Goal: Contribute content: Contribute content

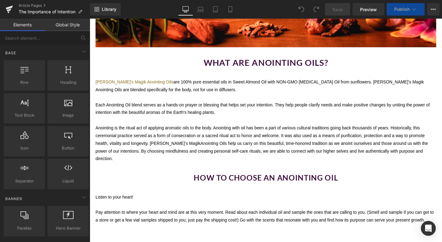
scroll to position [288, 0]
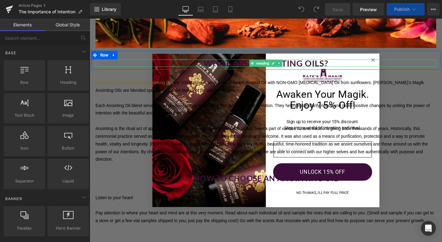
click at [390, 62] on div at bounding box center [277, 63] width 363 height 2
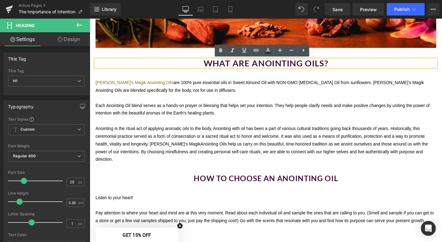
click at [292, 66] on h1 "what are anointing oils?" at bounding box center [277, 66] width 363 height 8
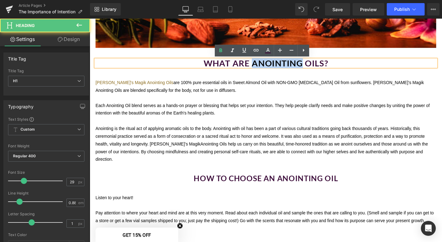
click at [292, 66] on h1 "what are anointing oils?" at bounding box center [277, 66] width 363 height 8
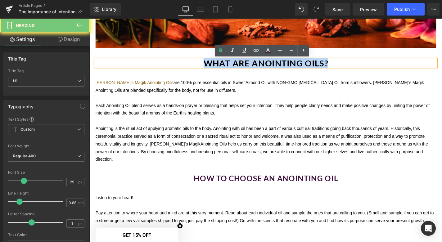
click at [292, 66] on h1 "what are anointing oils?" at bounding box center [277, 66] width 363 height 8
paste div
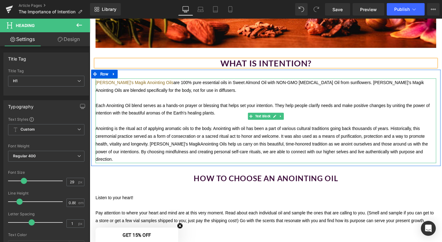
click at [424, 160] on span "Anointing Oils help us carry on this beautiful, time-honored tradition as we an…" at bounding box center [274, 160] width 356 height 21
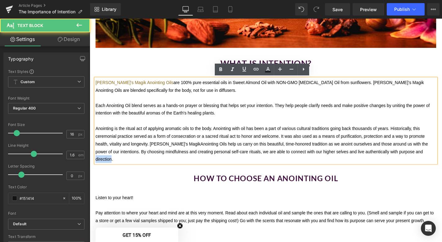
click at [424, 160] on span "Anointing Oils help us carry on this beautiful, time-honored tradition as we an…" at bounding box center [274, 160] width 356 height 21
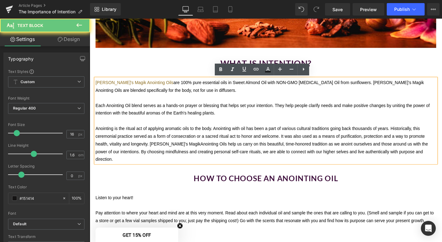
click at [440, 158] on p "Anointing is the ritual act of applying aromatic oils to the body. Anointing wi…" at bounding box center [277, 151] width 363 height 41
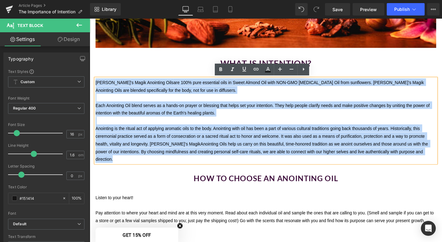
drag, startPoint x: 440, startPoint y: 158, endPoint x: 86, endPoint y: 81, distance: 362.3
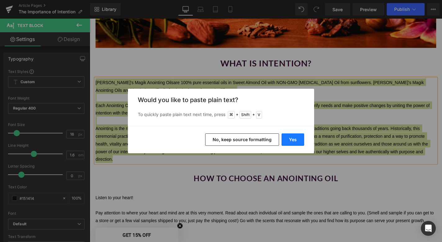
click at [291, 138] on button "Yes" at bounding box center [293, 140] width 23 height 12
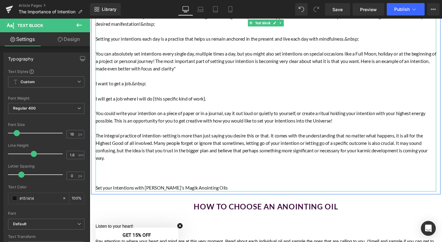
scroll to position [366, 0]
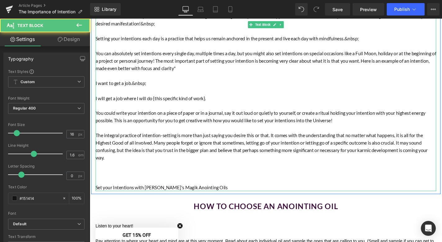
click at [105, 182] on p at bounding box center [277, 183] width 363 height 8
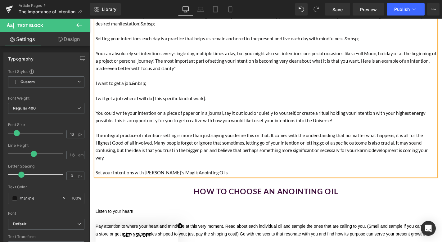
click at [123, 179] on p "Set your Intentions with [PERSON_NAME]'s Magik Anointing Oils" at bounding box center [277, 183] width 363 height 8
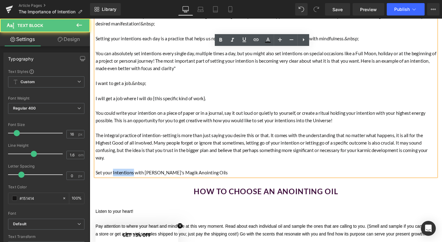
click at [123, 179] on p "Set your Intentions with [PERSON_NAME]'s Magik Anointing Oils" at bounding box center [277, 183] width 363 height 8
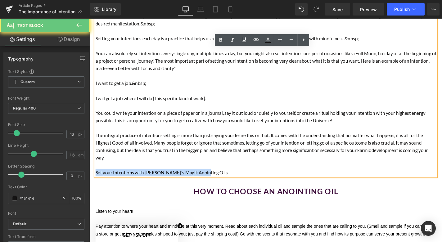
click at [123, 179] on p "Set your Intentions with [PERSON_NAME]'s Magik Anointing Oils" at bounding box center [277, 183] width 363 height 8
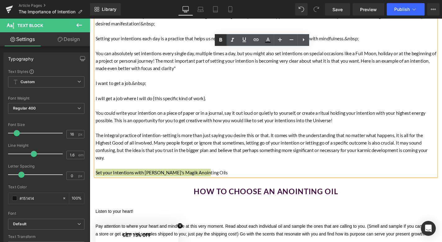
click at [221, 38] on icon at bounding box center [220, 39] width 7 height 7
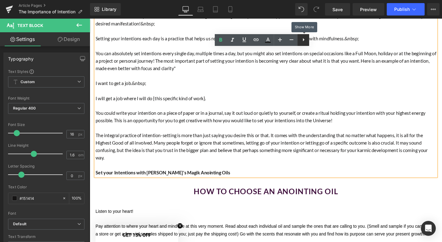
click at [306, 41] on icon at bounding box center [303, 39] width 7 height 7
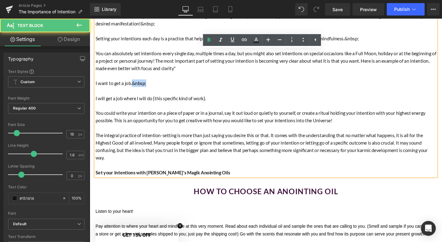
drag, startPoint x: 150, startPoint y: 87, endPoint x: 135, endPoint y: 86, distance: 14.6
click at [135, 86] on p "I want to get a job.&nbsp;" at bounding box center [277, 88] width 363 height 8
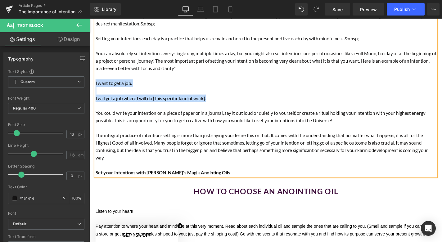
drag, startPoint x: 218, startPoint y: 102, endPoint x: 95, endPoint y: 86, distance: 124.0
click at [96, 86] on div "Intention and manifestation generally walk hand in hand. To live with intention…" at bounding box center [277, 95] width 363 height 183
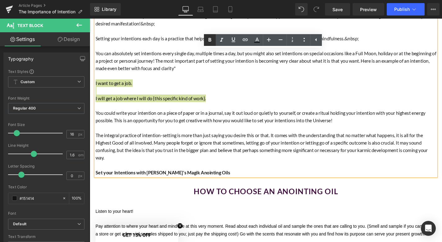
click at [210, 40] on icon at bounding box center [209, 40] width 3 height 4
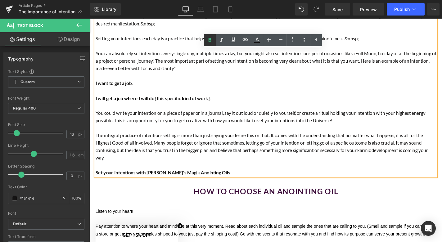
click at [212, 40] on icon at bounding box center [209, 39] width 7 height 7
click at [222, 40] on icon at bounding box center [221, 39] width 7 height 7
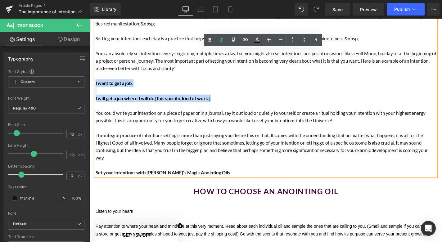
drag, startPoint x: 222, startPoint y: 103, endPoint x: 89, endPoint y: 85, distance: 134.1
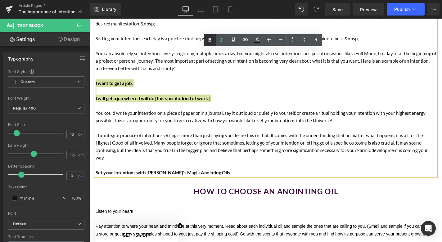
click at [212, 39] on icon at bounding box center [209, 39] width 7 height 7
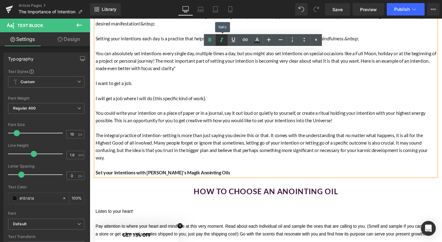
click at [221, 39] on icon at bounding box center [221, 39] width 7 height 7
click at [215, 101] on p "I will get a job where I will do {this specific kind of work}." at bounding box center [277, 104] width 363 height 8
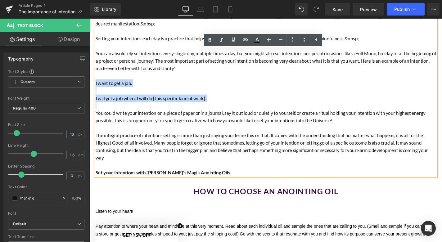
drag, startPoint x: 215, startPoint y: 101, endPoint x: 94, endPoint y: 83, distance: 122.5
click at [96, 83] on div "Intention and manifestation generally walk hand in hand. To live with intention…" at bounding box center [277, 95] width 363 height 183
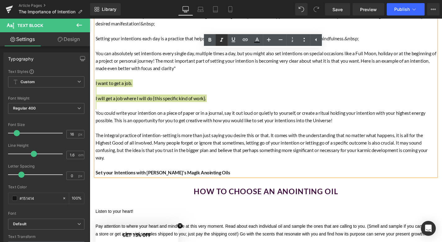
click at [224, 39] on icon at bounding box center [221, 39] width 7 height 7
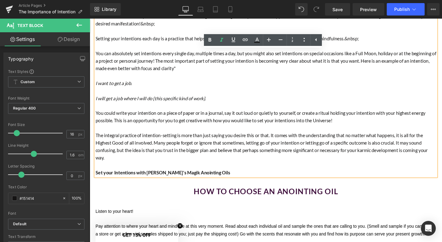
click at [234, 80] on p at bounding box center [277, 80] width 363 height 8
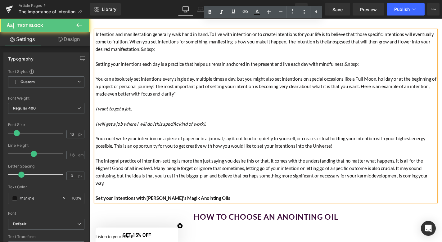
scroll to position [339, 0]
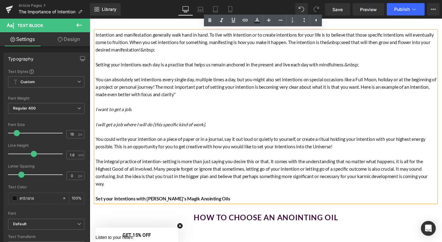
click at [99, 120] on p at bounding box center [277, 123] width 363 height 8
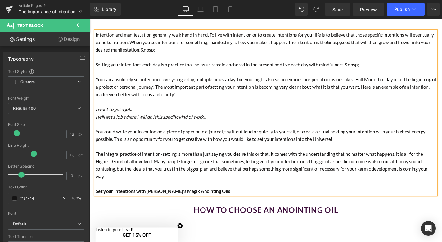
click at [149, 142] on p "You could write your intention on a piece of paper or in a journal, say it out …" at bounding box center [277, 143] width 363 height 16
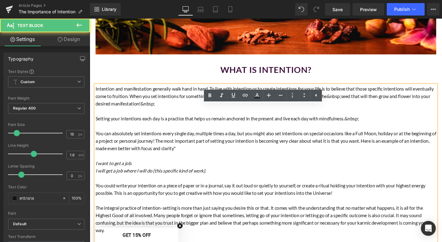
scroll to position [253, 0]
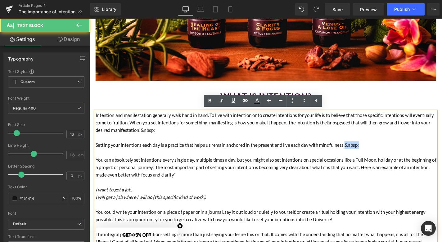
drag, startPoint x: 379, startPoint y: 152, endPoint x: 365, endPoint y: 152, distance: 14.6
click at [365, 152] on p "Setting your intentions each day is a practice that helps us remain anchored in…" at bounding box center [277, 153] width 363 height 8
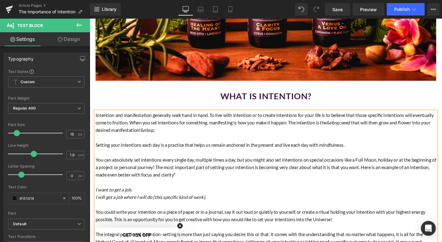
click at [351, 152] on p "Setting your intentions each day is a practice that helps us remain anchored in…" at bounding box center [277, 153] width 363 height 8
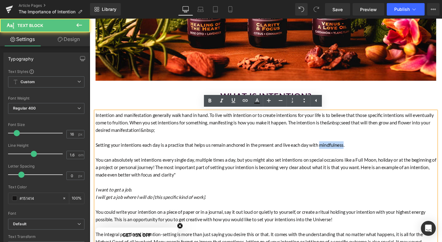
click at [351, 152] on p "Setting your intentions each day is a practice that helps us remain anchored in…" at bounding box center [277, 153] width 363 height 8
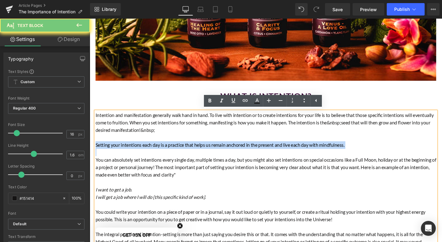
click at [351, 152] on p "Setting your intentions each day is a practice that helps us remain anchored in…" at bounding box center [277, 153] width 363 height 8
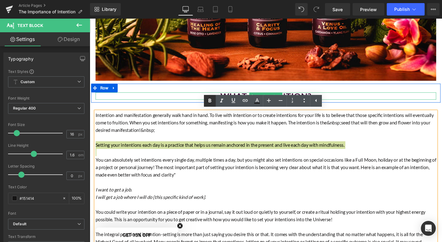
click at [210, 101] on icon at bounding box center [209, 101] width 3 height 4
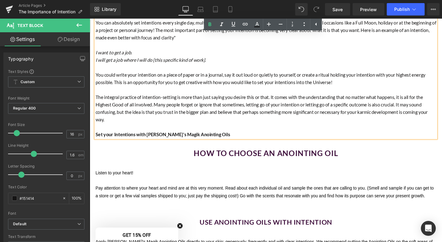
scroll to position [401, 0]
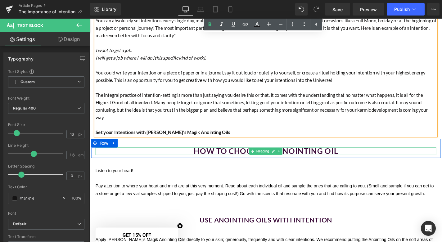
click at [261, 158] on icon at bounding box center [262, 160] width 3 height 4
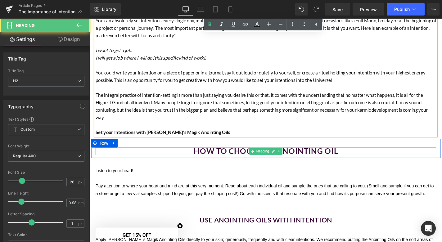
click at [244, 156] on h2 "How to Choose an Anointing Oil" at bounding box center [277, 160] width 363 height 8
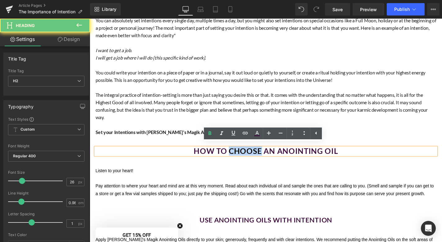
click at [244, 156] on h2 "How to Choose an Anointing Oil" at bounding box center [277, 160] width 363 height 8
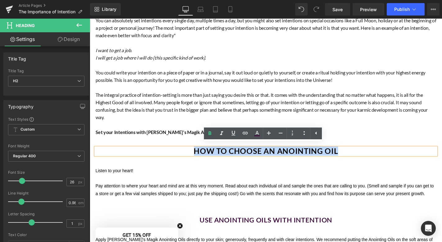
click at [244, 156] on h2 "How to Choose an Anointing Oil" at bounding box center [277, 160] width 363 height 8
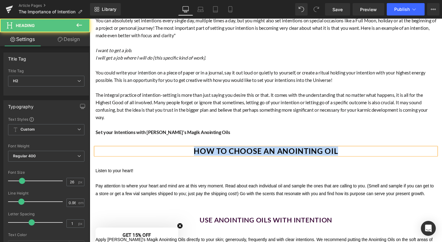
paste div
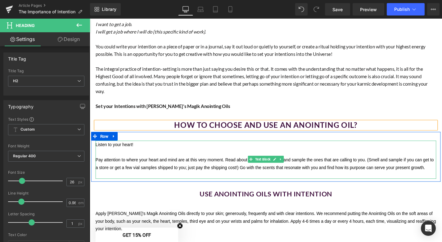
scroll to position [430, 0]
click at [208, 168] on p "Pay attention to where your heart and mind are at this very moment. Read about …" at bounding box center [277, 173] width 363 height 16
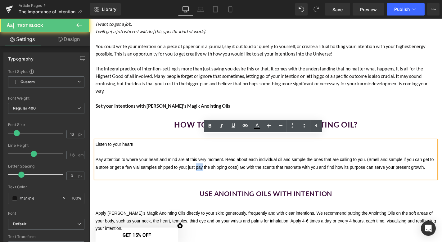
click at [208, 168] on p "Pay attention to where your heart and mind are at this very moment. Read about …" at bounding box center [277, 173] width 363 height 16
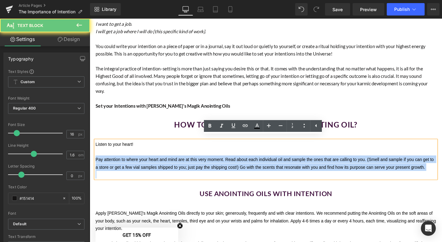
click at [208, 168] on p "Pay attention to where your heart and mind are at this very moment. Read about …" at bounding box center [277, 173] width 363 height 16
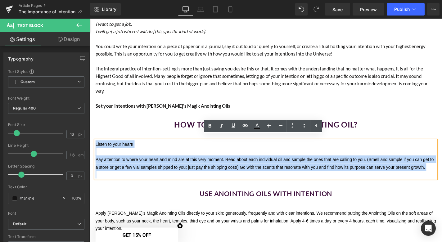
drag, startPoint x: 94, startPoint y: 147, endPoint x: 449, endPoint y: 179, distance: 356.6
click at [442, 179] on div "Listen to your heart! Pay attention to where your heart and mind are at this ve…" at bounding box center [277, 168] width 363 height 41
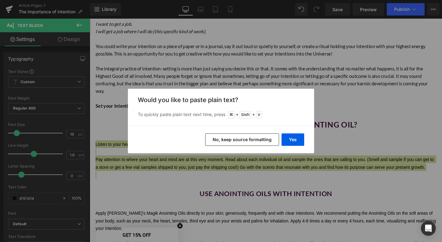
click at [266, 137] on button "No, keep source formatting" at bounding box center [242, 140] width 74 height 12
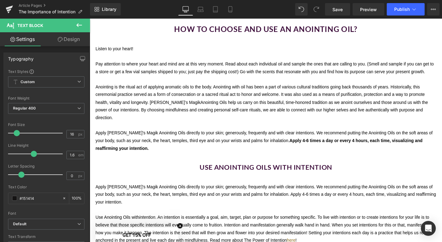
scroll to position [543, 0]
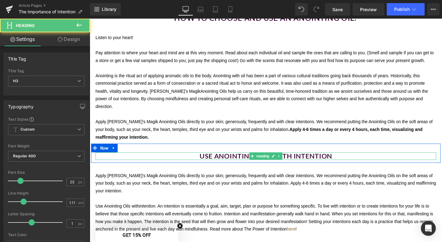
click at [238, 161] on h3 "use Anointing oils with intention" at bounding box center [277, 165] width 363 height 8
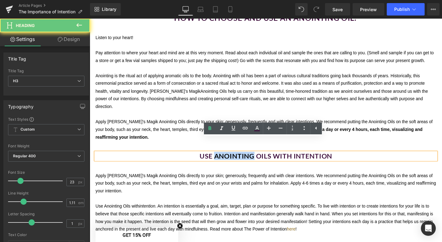
click at [238, 161] on h3 "use Anointing oils with intention" at bounding box center [277, 165] width 363 height 8
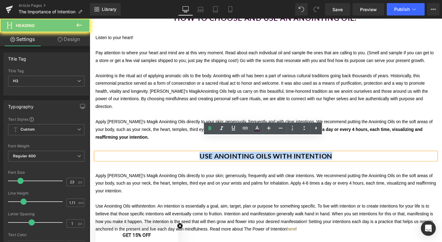
click at [238, 161] on h3 "use Anointing oils with intention" at bounding box center [277, 165] width 363 height 8
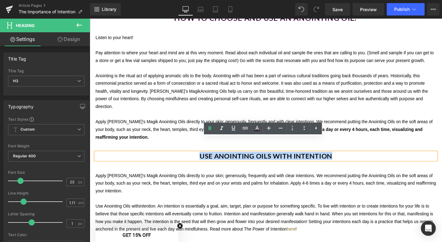
paste div
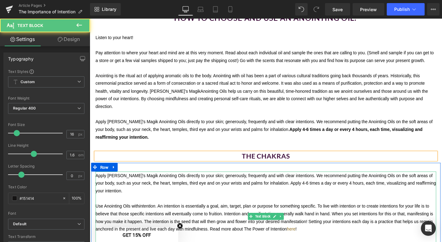
click at [235, 185] on p "Apply [PERSON_NAME]’s Magik Anointing Oils directly to your skin; generously, f…" at bounding box center [277, 194] width 363 height 25
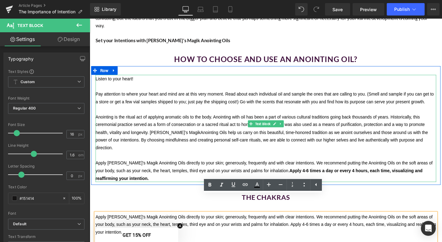
scroll to position [503, 0]
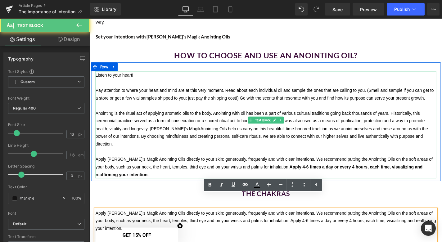
click at [132, 171] on p "Apply [PERSON_NAME]’s Magik Anointing Oils directly to your skin; generously, f…" at bounding box center [277, 177] width 363 height 25
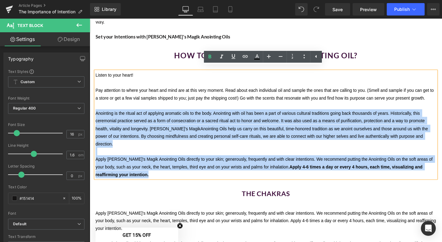
drag, startPoint x: 129, startPoint y: 170, endPoint x: 88, endPoint y: 114, distance: 69.4
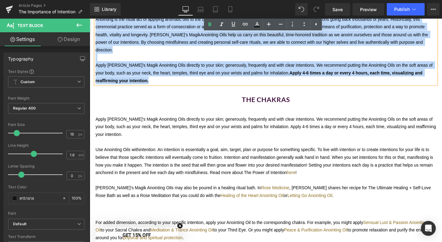
scroll to position [622, 0]
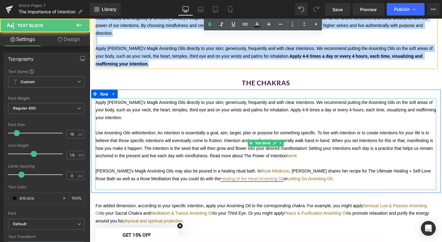
click at [229, 187] on link "Healing of the Heart Anointing Oil" at bounding box center [262, 189] width 67 height 5
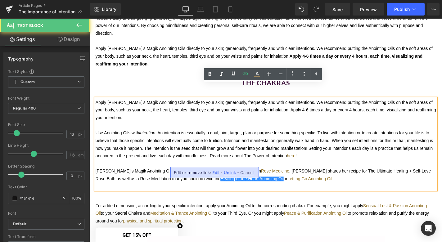
click at [200, 149] on span ". An intention is essentially a goal, aim, target, plan or purpose for somethin…" at bounding box center [276, 152] width 361 height 29
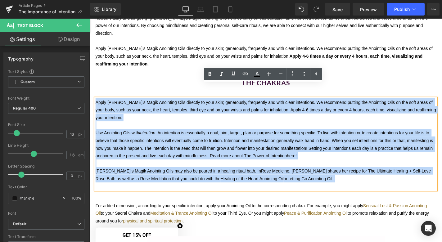
drag, startPoint x: 302, startPoint y: 174, endPoint x: 75, endPoint y: 89, distance: 242.1
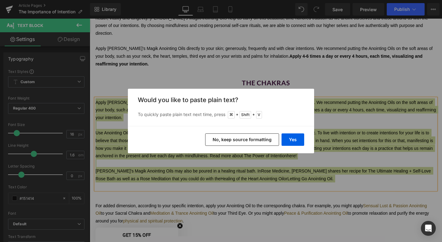
click at [266, 141] on button "No, keep source formatting" at bounding box center [242, 140] width 74 height 12
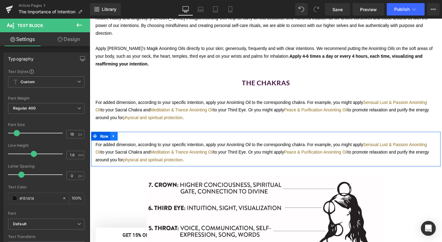
click at [114, 142] on icon at bounding box center [115, 144] width 4 height 5
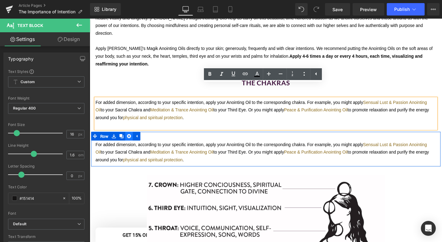
click at [131, 142] on icon at bounding box center [131, 144] width 4 height 4
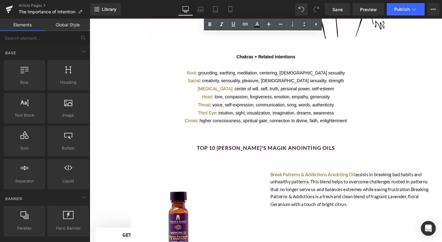
scroll to position [910, 0]
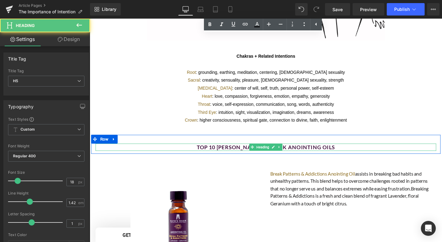
click at [249, 152] on h5 "top 10 [PERSON_NAME]'s magik anointing oils" at bounding box center [277, 156] width 363 height 8
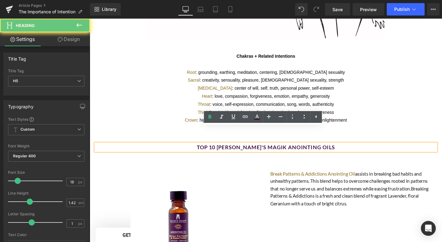
click at [249, 152] on h5 "top 10 [PERSON_NAME]'s magik anointing oils" at bounding box center [277, 156] width 363 height 8
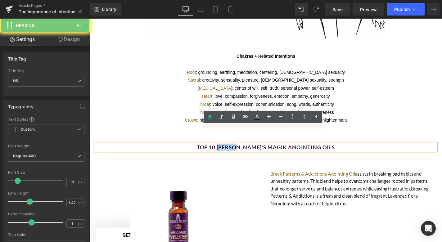
click at [249, 152] on h5 "top 10 [PERSON_NAME]'s magik anointing oils" at bounding box center [277, 156] width 363 height 8
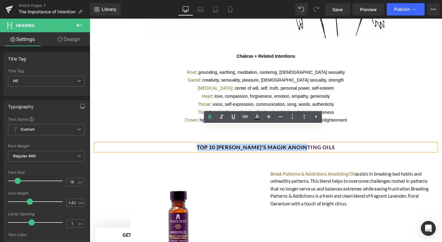
click at [249, 152] on h5 "top 10 [PERSON_NAME]'s magik anointing oils" at bounding box center [277, 156] width 363 height 8
paste div
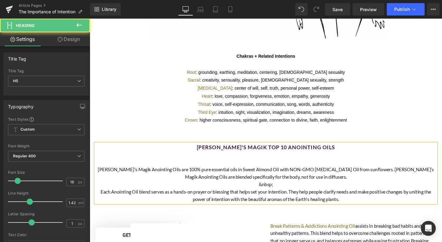
click at [213, 168] on div at bounding box center [277, 172] width 363 height 8
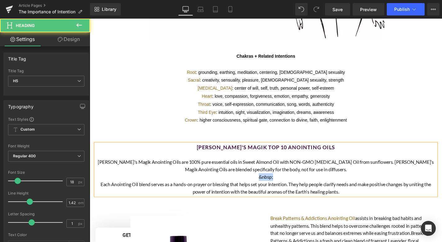
drag, startPoint x: 288, startPoint y: 169, endPoint x: 267, endPoint y: 168, distance: 20.8
click at [267, 183] on div "&nbsp;" at bounding box center [277, 187] width 363 height 8
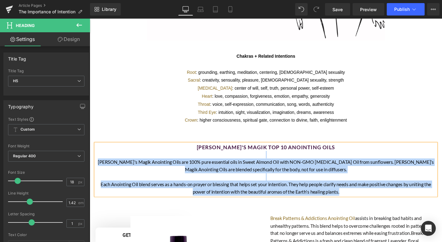
drag, startPoint x: 370, startPoint y: 188, endPoint x: 104, endPoint y: 143, distance: 269.7
click at [104, 152] on div "[PERSON_NAME]'s Magik Top 10 Anointing Oils [PERSON_NAME]'s Magik Anointing Oil…" at bounding box center [277, 180] width 363 height 56
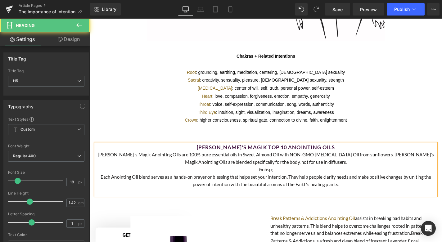
click at [339, 152] on h5 "[PERSON_NAME]'s Magik Top 10 Anointing Oils" at bounding box center [277, 156] width 363 height 8
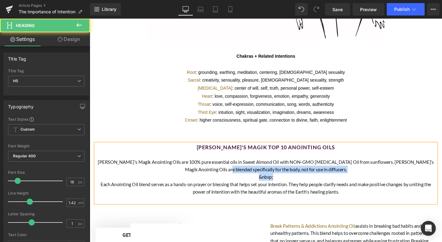
drag, startPoint x: 285, startPoint y: 170, endPoint x: 250, endPoint y: 163, distance: 36.2
click at [250, 163] on div "[PERSON_NAME]'s Magik Top 10 Anointing Oils [PERSON_NAME]'s Magik Anointing Oil…" at bounding box center [277, 184] width 363 height 64
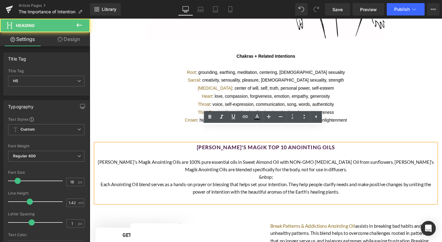
click at [278, 183] on div "&nbsp;" at bounding box center [277, 187] width 363 height 8
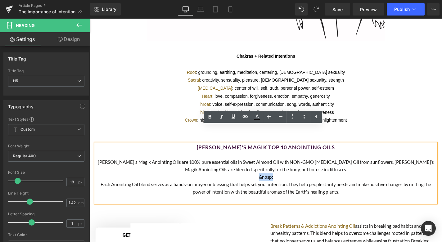
drag, startPoint x: 288, startPoint y: 170, endPoint x: 259, endPoint y: 168, distance: 29.6
click at [259, 183] on div "&nbsp;" at bounding box center [277, 187] width 363 height 8
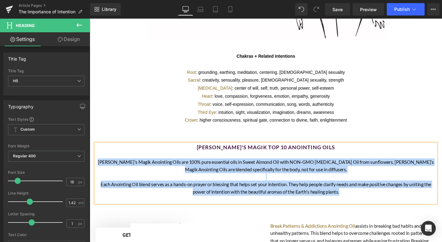
drag, startPoint x: 366, startPoint y: 185, endPoint x: 85, endPoint y: 151, distance: 283.0
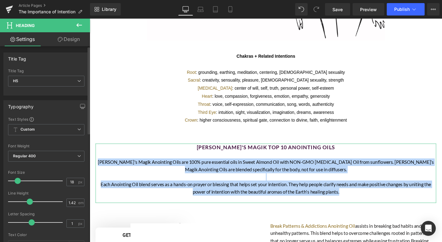
scroll to position [0, 0]
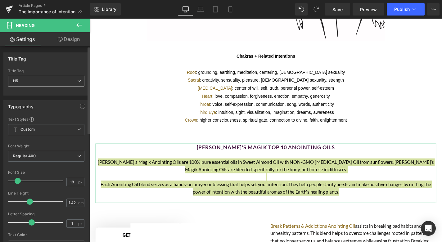
click at [57, 81] on span "H5" at bounding box center [46, 81] width 76 height 11
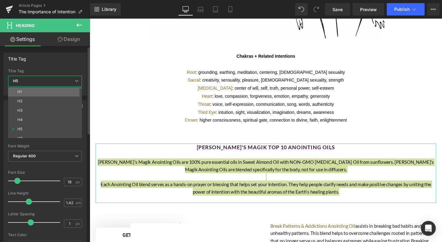
click at [40, 93] on li "H1" at bounding box center [46, 91] width 77 height 9
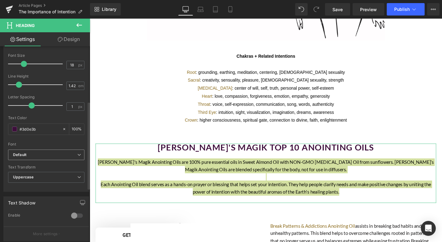
scroll to position [123, 0]
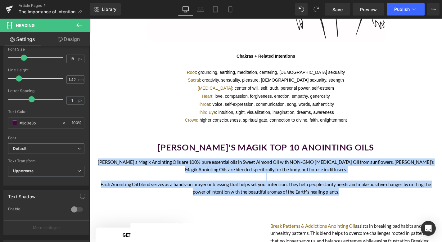
click at [172, 183] on div at bounding box center [277, 187] width 363 height 8
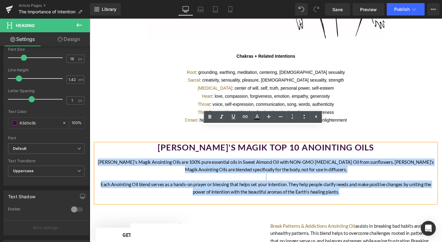
drag, startPoint x: 361, startPoint y: 184, endPoint x: 95, endPoint y: 150, distance: 268.3
click at [96, 152] on div "[PERSON_NAME]'s Magik Top 10 Anointing Oils [PERSON_NAME]'s Magik Anointing Oil…" at bounding box center [277, 184] width 363 height 64
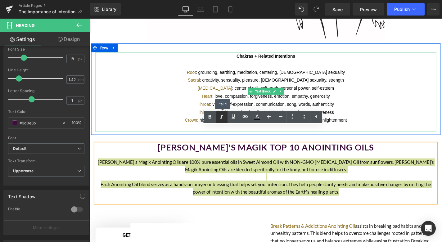
click at [219, 117] on icon at bounding box center [221, 116] width 7 height 7
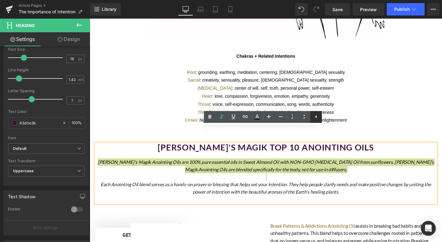
click at [316, 117] on icon at bounding box center [315, 116] width 7 height 7
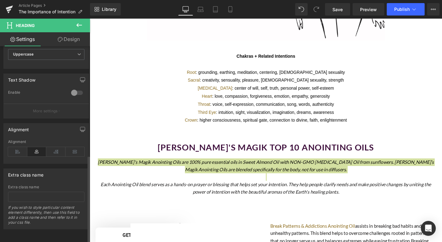
scroll to position [244, 0]
click at [19, 148] on icon at bounding box center [17, 151] width 19 height 9
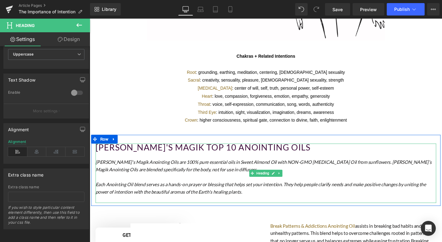
click at [176, 152] on h1 "[PERSON_NAME]'s Magik Top 10 Anointing Oils" at bounding box center [277, 156] width 363 height 8
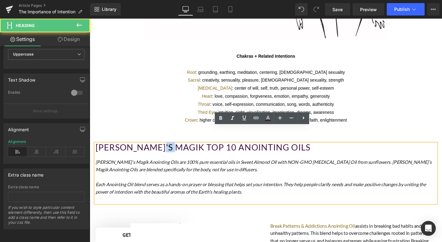
click at [176, 152] on h1 "[PERSON_NAME]'s Magik Top 10 Anointing Oils" at bounding box center [277, 156] width 363 height 8
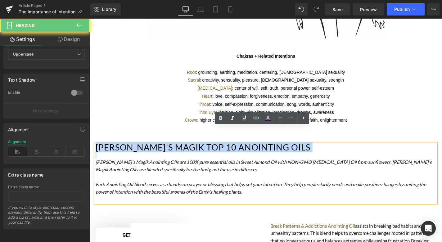
click at [176, 152] on h1 "[PERSON_NAME]'s Magik Top 10 Anointing Oils" at bounding box center [277, 156] width 363 height 8
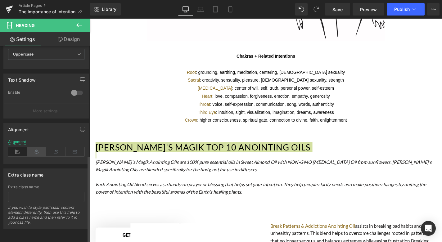
click at [38, 147] on icon at bounding box center [36, 151] width 19 height 9
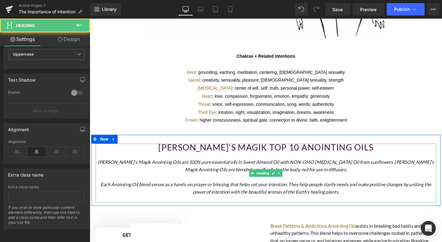
click at [191, 169] on icon "[PERSON_NAME]'s Magik Anointing Oils are 100% pure essential oils in Sweet Almo…" at bounding box center [277, 176] width 358 height 14
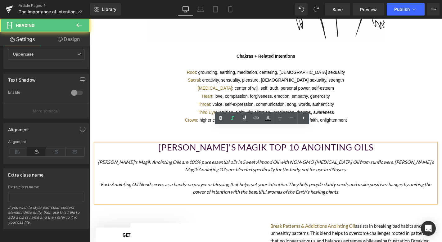
click at [191, 169] on icon "[PERSON_NAME]'s Magik Anointing Oils are 100% pure essential oils in Sweet Almo…" at bounding box center [277, 176] width 358 height 14
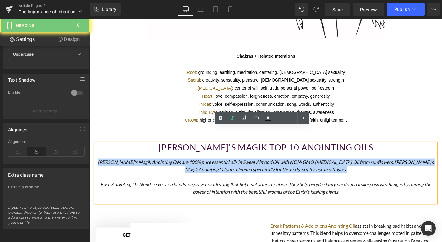
click at [191, 169] on icon "[PERSON_NAME]'s Magik Anointing Oils are 100% pure essential oils in Sweet Almo…" at bounding box center [277, 176] width 358 height 14
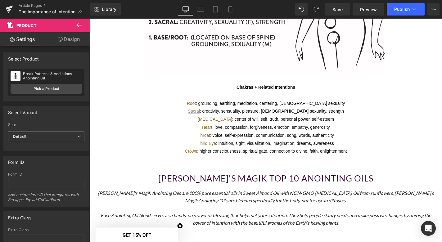
scroll to position [900, 0]
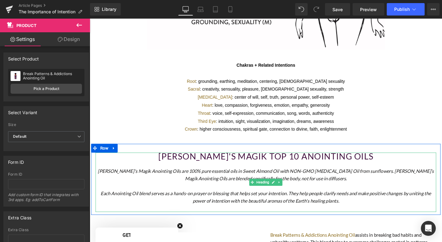
click at [155, 177] on div "[PERSON_NAME]'s Magik Anointing Oils are 100% pure essential oils in Sweet Almo…" at bounding box center [277, 185] width 363 height 16
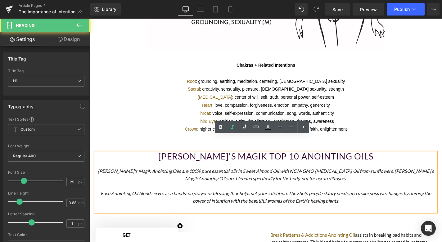
click at [190, 161] on h1 "[PERSON_NAME]'s Magik Top 10 Anointing Oils" at bounding box center [277, 165] width 363 height 8
click at [192, 178] on icon "[PERSON_NAME]'s Magik Anointing Oils are 100% pure essential oils in Sweet Almo…" at bounding box center [277, 185] width 358 height 14
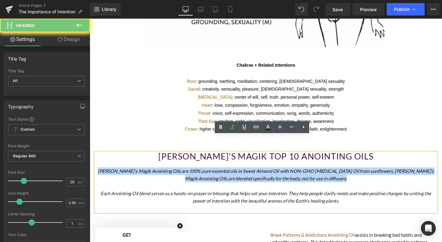
click at [192, 178] on icon "[PERSON_NAME]'s Magik Anointing Oils are 100% pure essential oils in Sweet Almo…" at bounding box center [277, 185] width 358 height 14
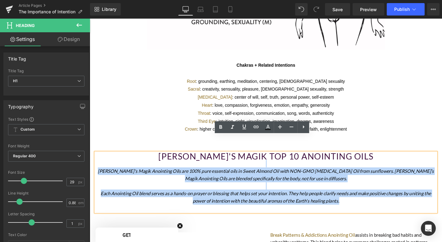
drag, startPoint x: 360, startPoint y: 195, endPoint x: 159, endPoint y: 155, distance: 205.3
click at [159, 161] on div "[PERSON_NAME]'s Magik Top 10 Anointing Oils [PERSON_NAME]'s Magik Anointing Oil…" at bounding box center [277, 193] width 363 height 64
copy div "[PERSON_NAME]'s Magik Anointing Oils are 100% pure essential oils in Sweet Almo…"
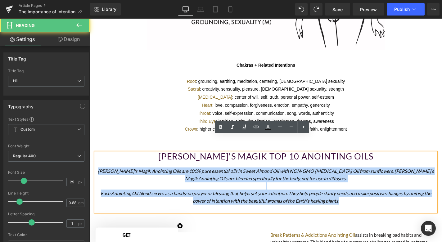
drag, startPoint x: 369, startPoint y: 196, endPoint x: 85, endPoint y: 163, distance: 286.0
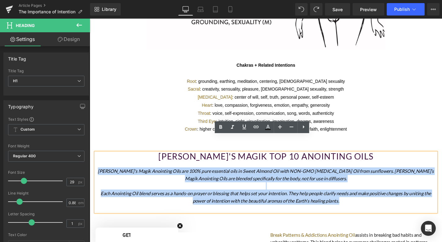
copy div "[PERSON_NAME]'s Magik Anointing Oils are 100% pure essential oils in Sweet Almo…"
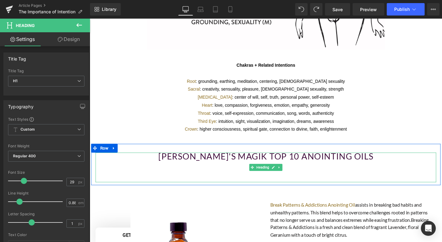
click at [280, 185] on div at bounding box center [277, 189] width 363 height 8
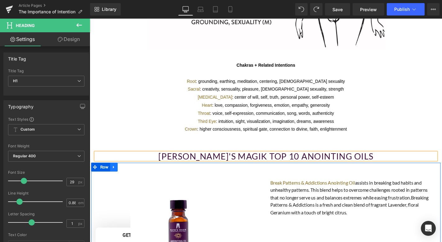
click at [115, 175] on icon at bounding box center [115, 177] width 4 height 5
click at [121, 175] on icon at bounding box center [123, 177] width 4 height 4
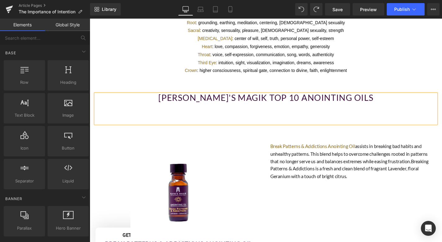
scroll to position [936, 0]
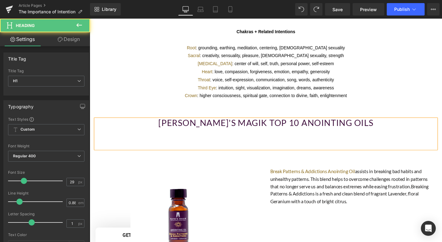
click at [138, 149] on div at bounding box center [277, 153] width 363 height 8
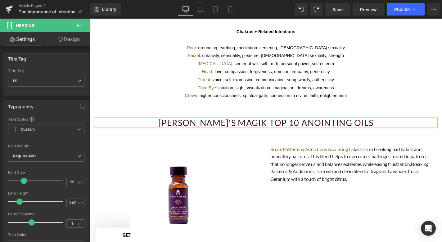
click at [98, 126] on h1 "[PERSON_NAME]'s Magik Top 10 Anointing Oils" at bounding box center [277, 130] width 363 height 8
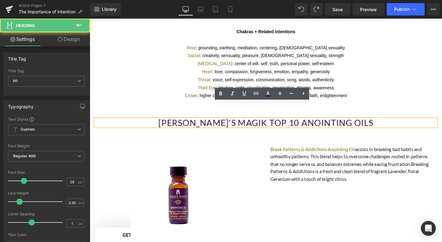
click at [96, 97] on p "Crown : higher consciousness, spiritual gate, connection to divine, faith, enli…" at bounding box center [277, 101] width 363 height 9
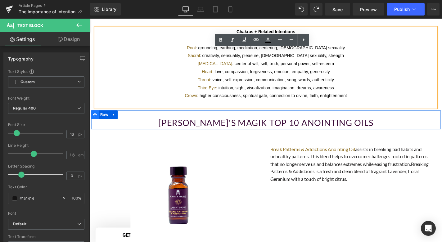
click at [94, 119] on icon at bounding box center [95, 121] width 4 height 4
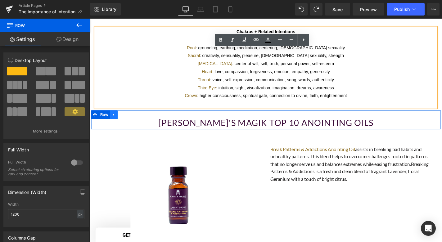
click at [114, 119] on icon at bounding box center [115, 121] width 4 height 5
click at [123, 119] on icon at bounding box center [123, 121] width 4 height 4
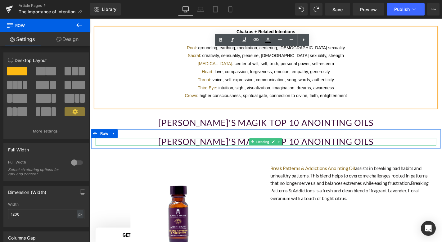
click at [214, 146] on h1 "[PERSON_NAME]'s Magik Top 10 Anointing Oils" at bounding box center [277, 150] width 363 height 8
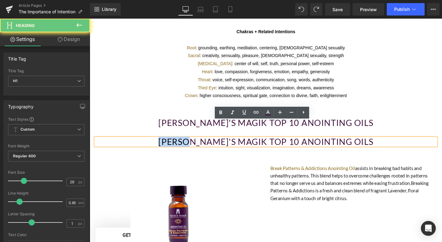
click at [214, 146] on h1 "[PERSON_NAME]'s Magik Top 10 Anointing Oils" at bounding box center [277, 150] width 363 height 8
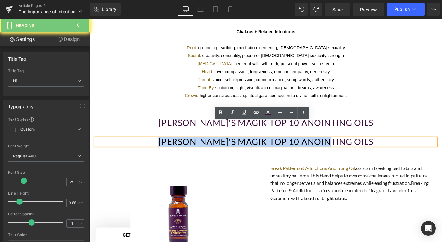
click at [214, 146] on h1 "[PERSON_NAME]'s Magik Top 10 Anointing Oils" at bounding box center [277, 150] width 363 height 8
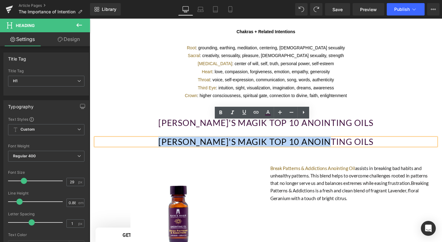
paste div
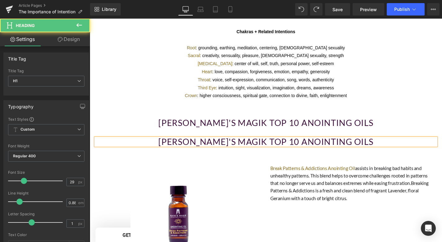
click at [218, 146] on h1 "[PERSON_NAME]'s Magik Top 10 Anointing Oils" at bounding box center [277, 150] width 363 height 8
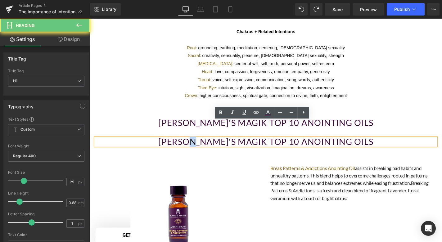
click at [218, 146] on h1 "[PERSON_NAME]'s Magik Top 10 Anointing Oils" at bounding box center [277, 150] width 363 height 8
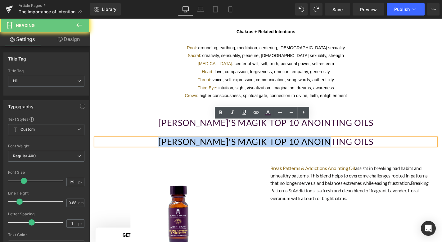
click at [218, 146] on h1 "[PERSON_NAME]'s Magik Top 10 Anointing Oils" at bounding box center [277, 150] width 363 height 8
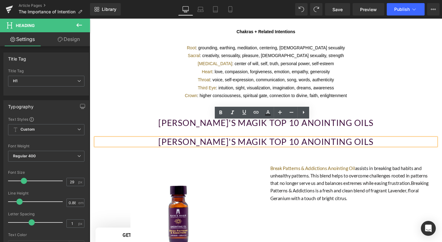
click at [377, 146] on h1 "[PERSON_NAME]'s Magik Top 10 Anointing Oils" at bounding box center [277, 150] width 363 height 8
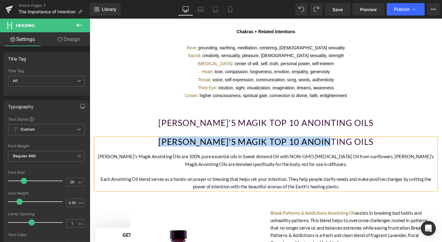
drag, startPoint x: 369, startPoint y: 134, endPoint x: 154, endPoint y: 134, distance: 214.8
click at [154, 146] on h1 "[PERSON_NAME]'s Magik Top 10 Anointing Oils" at bounding box center [277, 150] width 363 height 8
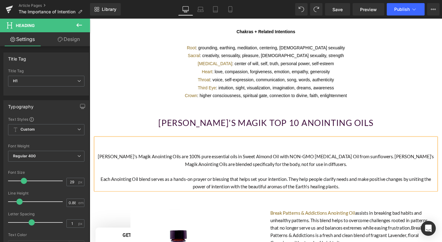
click at [98, 162] on div "[PERSON_NAME]'s Magik Anointing Oils are 100% pure essential oils in Sweet Almo…" at bounding box center [277, 170] width 363 height 16
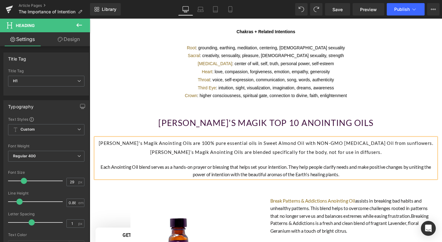
click at [232, 165] on div at bounding box center [277, 169] width 363 height 8
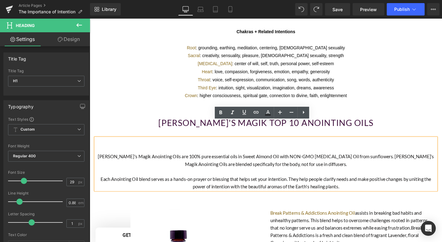
click at [232, 162] on div "[PERSON_NAME]'s Magik Anointing Oils are 100% pure essential oils in Sweet Almo…" at bounding box center [277, 170] width 363 height 16
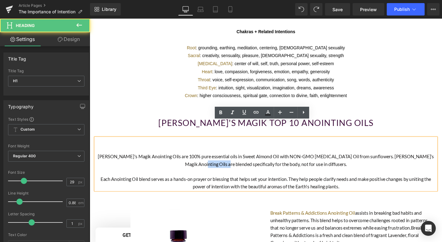
click at [232, 162] on div "[PERSON_NAME]'s Magik Anointing Oils are 100% pure essential oils in Sweet Almo…" at bounding box center [277, 170] width 363 height 16
click at [362, 186] on div "Each Anointing Oil blend serves as a hands-on prayer or blessing that helps set…" at bounding box center [277, 194] width 363 height 16
click at [294, 154] on div at bounding box center [277, 158] width 363 height 8
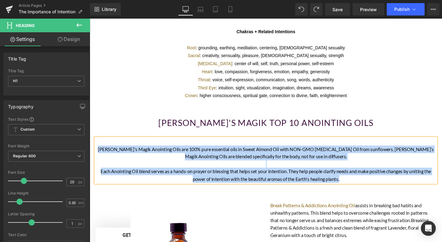
drag, startPoint x: 359, startPoint y: 172, endPoint x: 156, endPoint y: 155, distance: 204.1
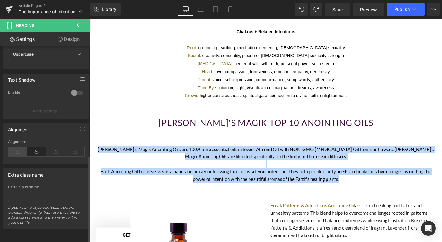
scroll to position [244, 0]
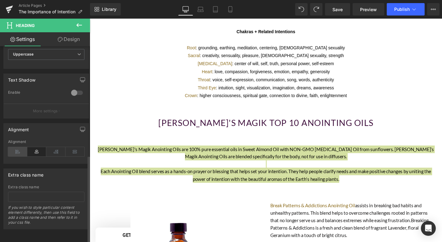
click at [17, 147] on icon at bounding box center [17, 151] width 19 height 9
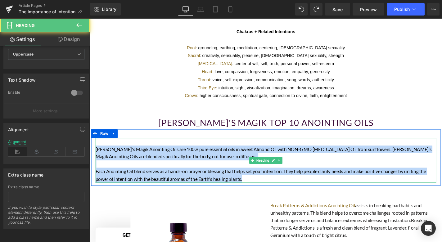
click at [206, 170] on div at bounding box center [277, 174] width 363 height 8
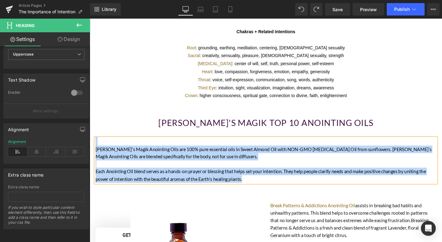
click at [244, 178] on div "Each Anointing Oil blend serves as a hands-on prayer or blessing that helps set…" at bounding box center [277, 186] width 363 height 16
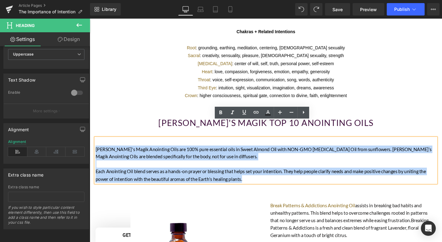
drag, startPoint x: 259, startPoint y: 173, endPoint x: 91, endPoint y: 138, distance: 171.7
click at [91, 146] on div "[PERSON_NAME]'s Magik Anointing Oils are 100% pure essential oils in Sweet Almo…" at bounding box center [277, 170] width 373 height 48
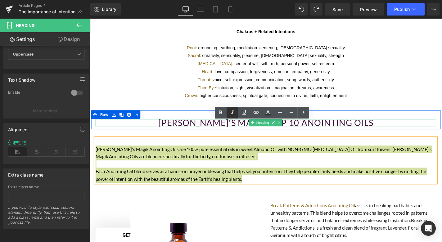
click at [234, 111] on icon at bounding box center [232, 112] width 7 height 7
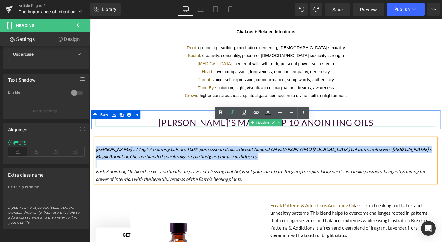
click at [390, 126] on h1 "[PERSON_NAME]'s Magik Top 10 Anointing Oils" at bounding box center [277, 130] width 363 height 8
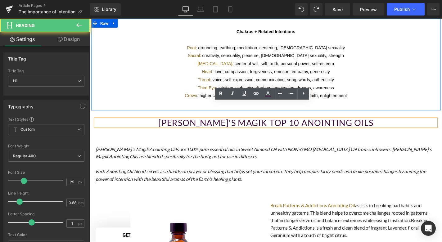
click at [407, 105] on p at bounding box center [277, 109] width 363 height 8
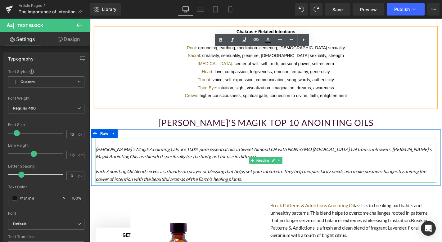
click at [221, 179] on icon "Each Anointing Oil blend serves as a hands-on prayer or blessing that helps set…" at bounding box center [272, 186] width 352 height 14
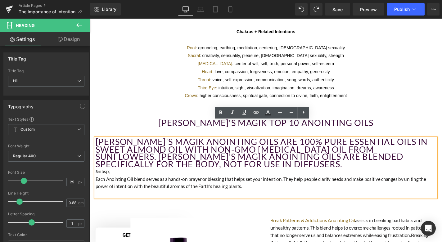
click at [233, 186] on div "Each Anointing Oil blend serves as a hands-on prayer or blessing that helps set…" at bounding box center [277, 194] width 363 height 16
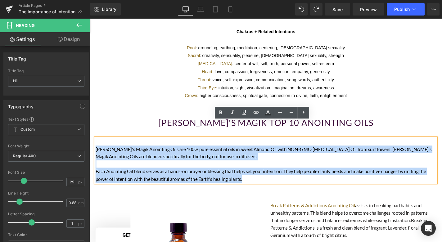
drag, startPoint x: 261, startPoint y: 171, endPoint x: 93, endPoint y: 141, distance: 170.7
click at [93, 146] on div "[PERSON_NAME]'s Magik Anointing Oils are 100% pure essential oils in Sweet Almo…" at bounding box center [277, 170] width 373 height 48
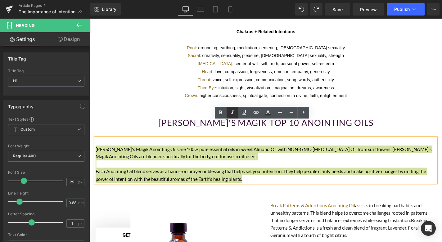
click at [233, 116] on icon at bounding box center [232, 112] width 7 height 7
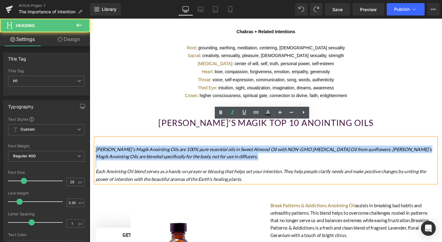
click at [240, 170] on div at bounding box center [277, 174] width 363 height 8
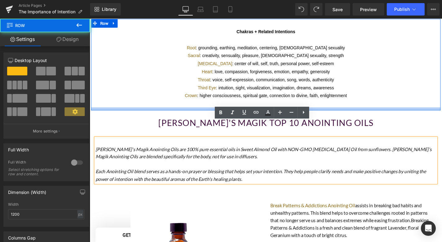
click at [406, 113] on div at bounding box center [277, 114] width 373 height 3
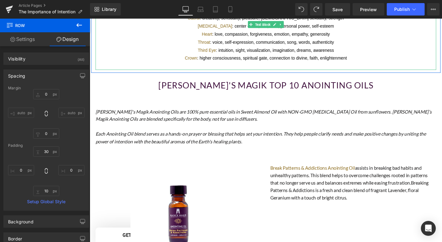
scroll to position [979, 0]
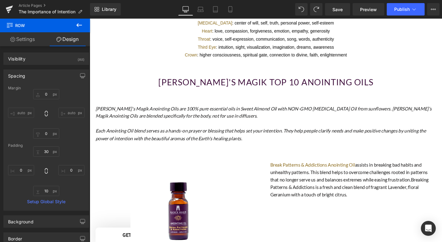
click at [329, 83] on h1 "[PERSON_NAME]'s Magik Top 10 Anointing Oils" at bounding box center [277, 87] width 363 height 8
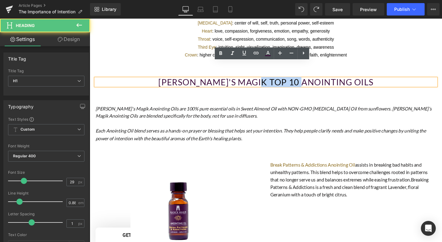
click at [329, 83] on h1 "[PERSON_NAME]'s Magik Top 10 Anointing Oils" at bounding box center [277, 87] width 363 height 8
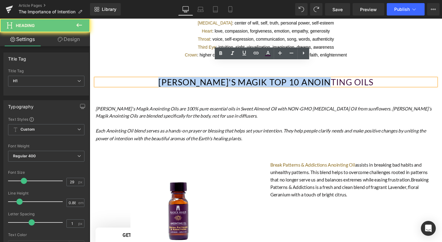
click at [329, 83] on h1 "[PERSON_NAME]'s Magik Top 10 Anointing Oils" at bounding box center [277, 87] width 363 height 8
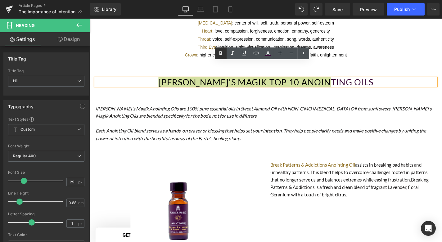
click at [218, 55] on icon at bounding box center [220, 53] width 7 height 7
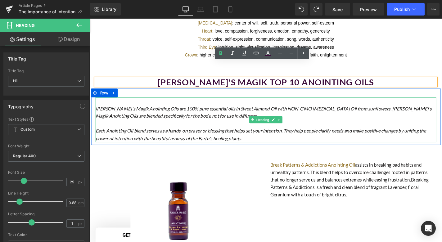
click at [261, 112] on icon "[PERSON_NAME]'s Magik Anointing Oils are 100% pure essential oils in Sweet Almo…" at bounding box center [275, 119] width 358 height 14
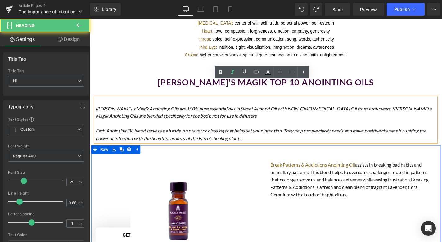
click at [273, 163] on div "(P) Image Break Patterns & Addictions Anointing Oil (P) Title $ 0 $ 17.99 (P) P…" at bounding box center [184, 238] width 186 height 150
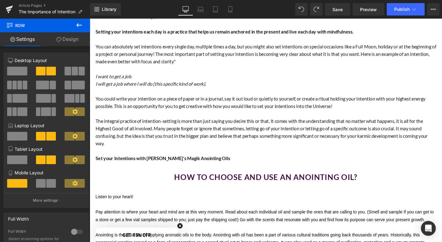
scroll to position [398, 0]
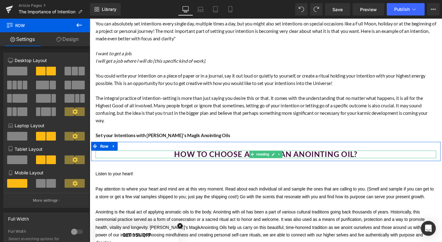
click at [378, 160] on h2 "How to Choose and Use an Anointing Oil?" at bounding box center [277, 164] width 363 height 8
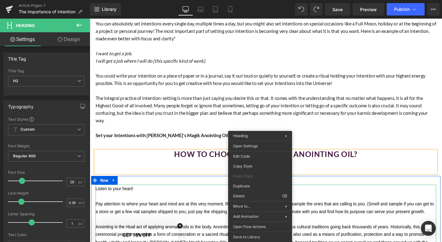
click at [198, 198] on p "Listen to your heart!" at bounding box center [277, 200] width 363 height 8
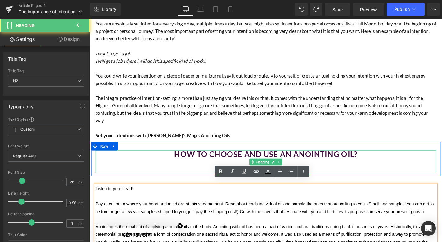
click at [215, 170] on div at bounding box center [277, 172] width 363 height 8
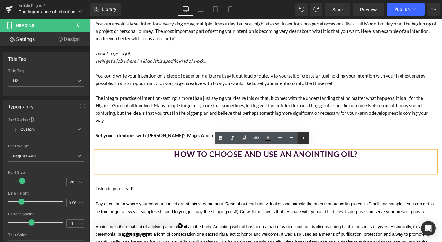
click at [306, 137] on icon at bounding box center [303, 137] width 7 height 7
click at [303, 138] on icon at bounding box center [303, 137] width 7 height 7
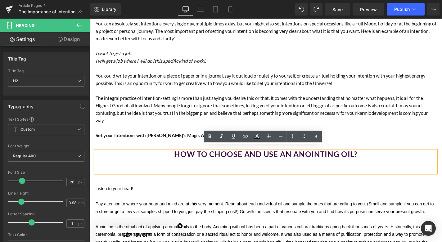
click at [246, 170] on div at bounding box center [277, 172] width 363 height 8
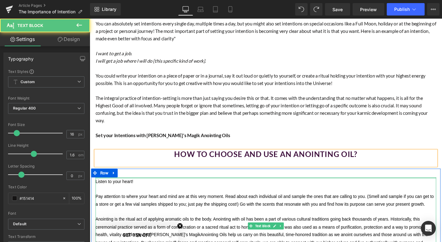
click at [262, 188] on div "Listen to your heart! Pay attention to where your heart and mind are at this ve…" at bounding box center [277, 245] width 363 height 114
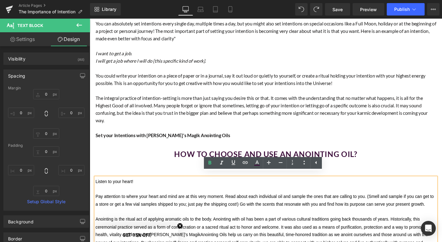
click at [198, 179] on div "Listen to your heart! Pay attention to where your heart and mind are at this ve…" at bounding box center [277, 242] width 373 height 127
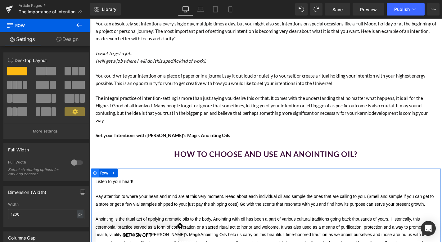
click at [94, 181] on icon at bounding box center [95, 183] width 4 height 4
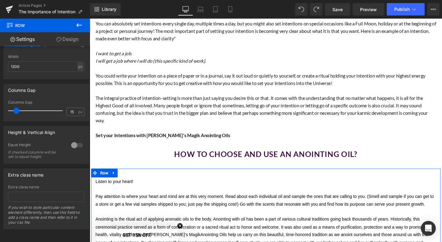
scroll to position [153, 0]
click at [116, 181] on icon at bounding box center [115, 183] width 4 height 5
click at [123, 181] on icon at bounding box center [123, 183] width 4 height 4
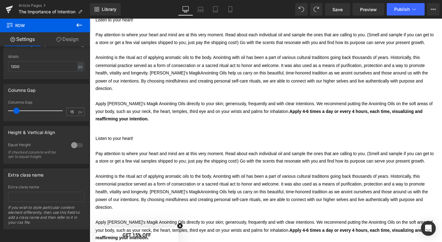
scroll to position [501, 0]
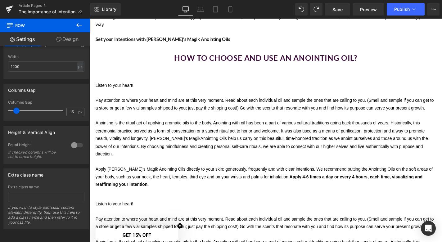
click at [175, 119] on p at bounding box center [277, 122] width 363 height 8
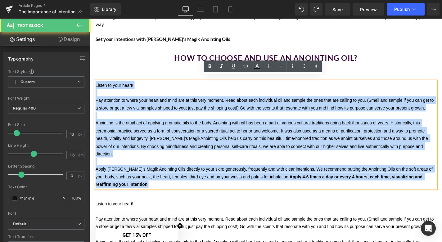
drag, startPoint x: 132, startPoint y: 182, endPoint x: 76, endPoint y: 75, distance: 121.0
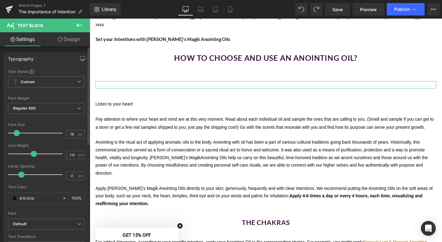
scroll to position [0, 0]
click at [74, 38] on link "Design" at bounding box center [68, 39] width 45 height 14
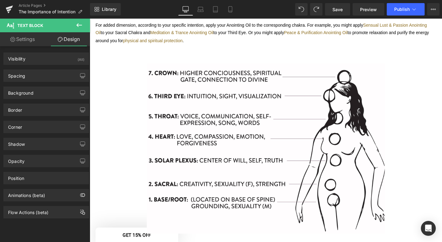
scroll to position [763, 0]
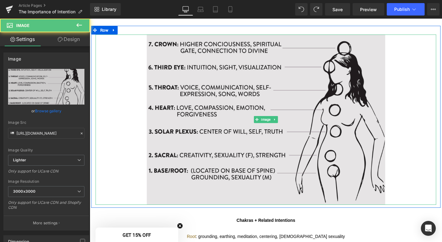
click at [211, 113] on img at bounding box center [278, 127] width 254 height 182
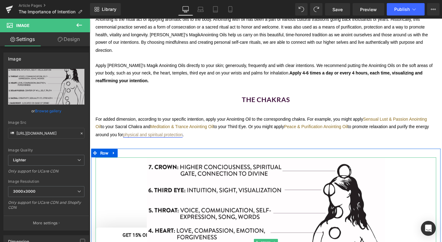
scroll to position [628, 0]
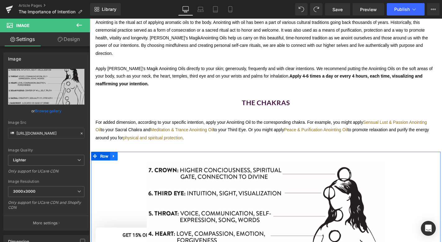
click at [113, 163] on icon at bounding box center [115, 165] width 4 height 5
click at [124, 163] on icon at bounding box center [123, 165] width 4 height 5
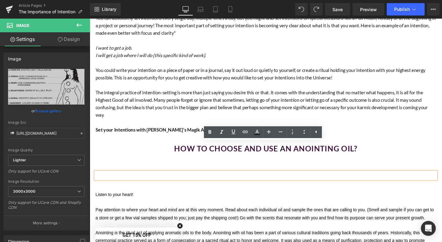
scroll to position [456, 0]
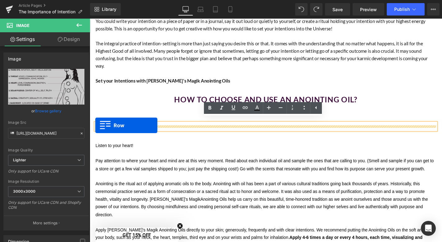
drag, startPoint x: 96, startPoint y: 163, endPoint x: 96, endPoint y: 133, distance: 30.1
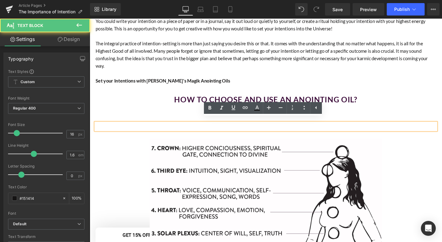
click at [98, 130] on p at bounding box center [277, 134] width 363 height 8
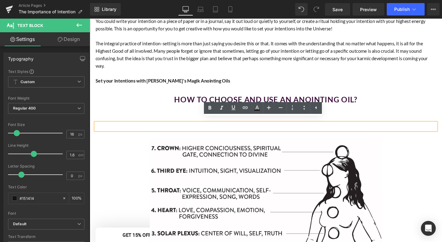
click at [96, 130] on p at bounding box center [277, 134] width 363 height 8
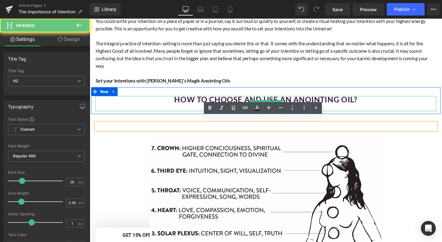
click at [96, 110] on div "How to Choose and Use an Anointing Oil? Heading" at bounding box center [277, 109] width 363 height 16
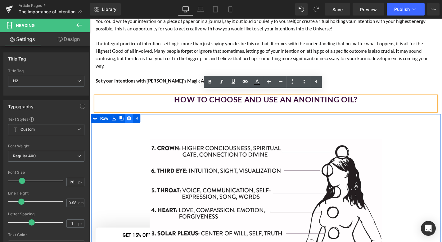
click at [129, 123] on icon at bounding box center [131, 125] width 4 height 4
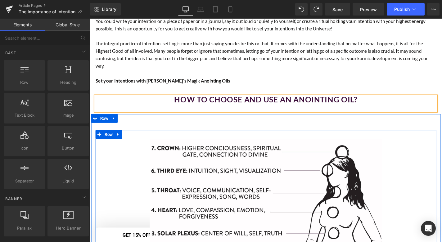
click at [123, 138] on div "Image Row" at bounding box center [277, 232] width 363 height 189
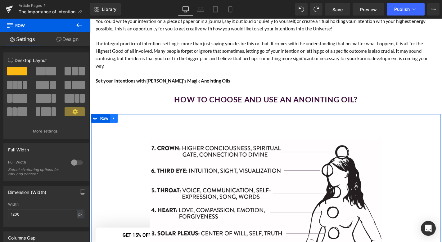
click at [115, 124] on icon at bounding box center [115, 125] width 1 height 3
click at [131, 123] on icon at bounding box center [131, 125] width 4 height 5
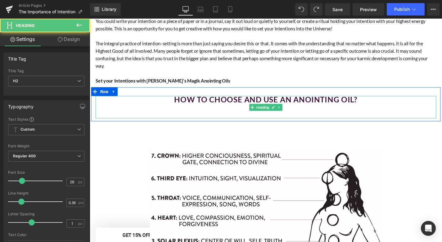
click at [131, 101] on h2 "How to Choose and Use an Anointing Oil?" at bounding box center [277, 105] width 363 height 8
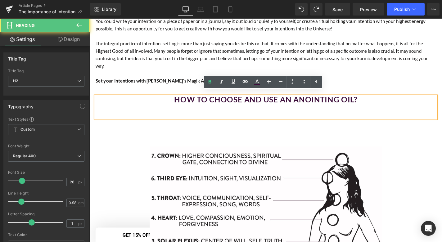
click at [188, 117] on div at bounding box center [277, 121] width 363 height 8
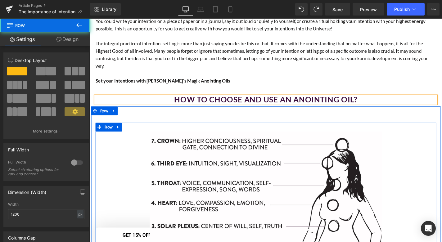
click at [259, 130] on div "Image Row" at bounding box center [277, 224] width 363 height 189
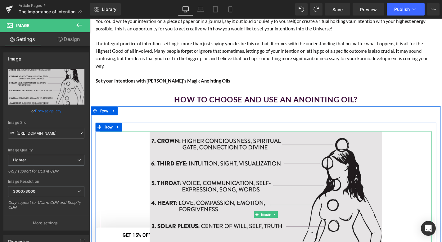
click at [253, 149] on img at bounding box center [278, 227] width 248 height 177
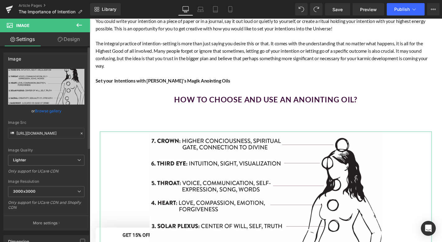
click at [42, 109] on link "Browse gallery" at bounding box center [48, 111] width 26 height 11
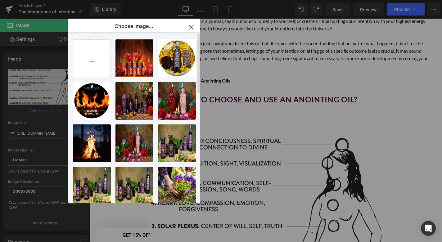
scroll to position [0, 0]
click at [94, 61] on input "file" at bounding box center [91, 58] width 37 height 37
click at [86, 64] on input "file" at bounding box center [91, 58] width 37 height 37
type input "C:\fakepath\lighter.avif"
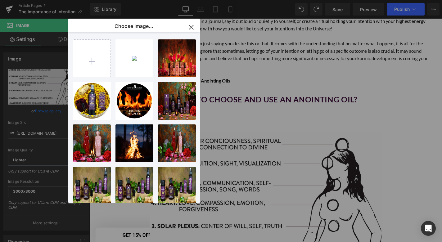
click at [0, 0] on div "lighter...hter.avif 74.98 KB" at bounding box center [0, 0] width 0 height 0
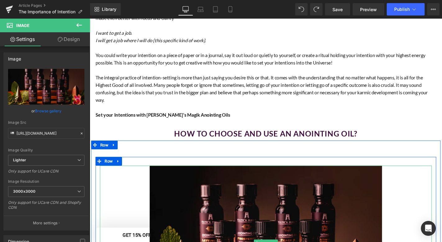
scroll to position [429, 0]
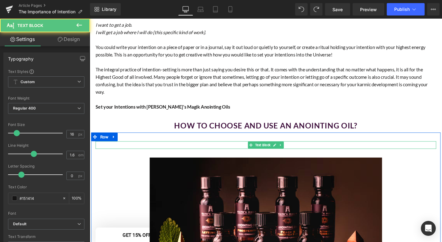
click at [186, 149] on p at bounding box center [277, 153] width 363 height 8
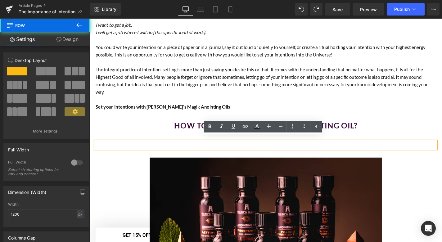
click at [103, 140] on div "Text Block Image Row Row" at bounding box center [277, 239] width 373 height 198
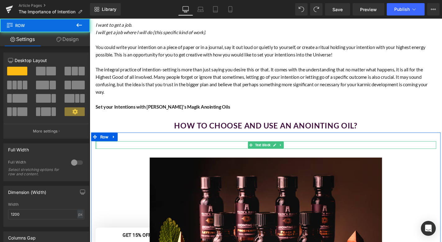
click at [96, 149] on div "Text Block" at bounding box center [277, 153] width 363 height 8
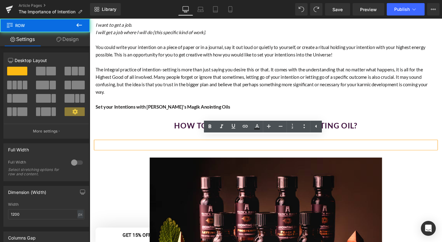
click at [93, 140] on div "Text Block Image Row Row" at bounding box center [277, 239] width 373 height 198
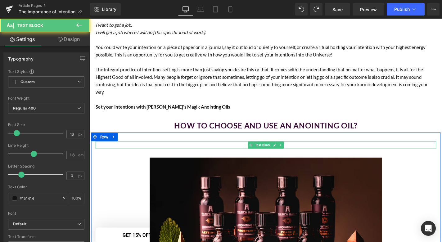
click at [97, 149] on p at bounding box center [277, 153] width 363 height 8
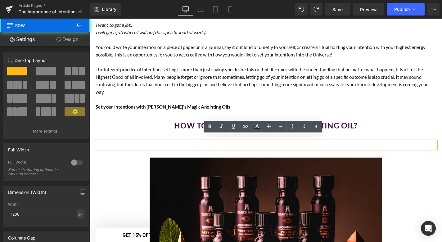
click at [93, 142] on div "Text Block Image Row Row" at bounding box center [277, 239] width 373 height 198
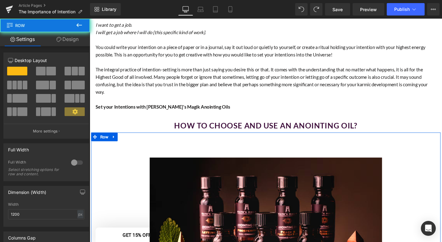
click at [95, 140] on div "Text Block Image Row Row" at bounding box center [277, 239] width 373 height 198
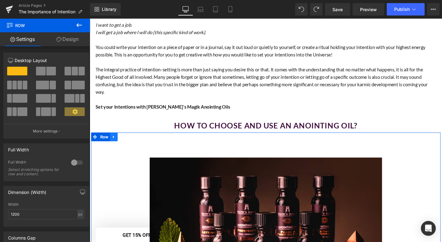
click at [115, 143] on icon at bounding box center [115, 144] width 1 height 3
click at [130, 143] on icon at bounding box center [131, 145] width 4 height 4
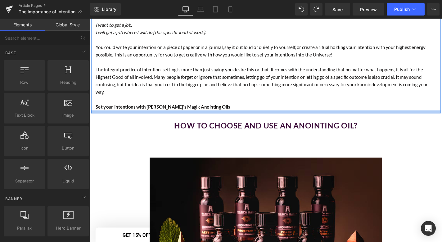
click at [430, 116] on div at bounding box center [277, 117] width 373 height 3
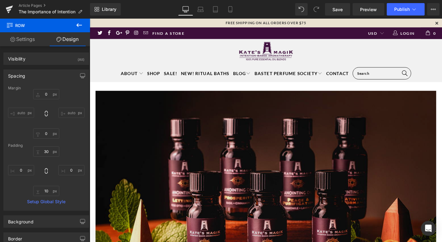
scroll to position [0, 0]
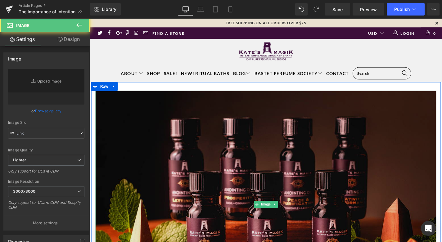
click at [339, 144] on img at bounding box center [277, 217] width 363 height 242
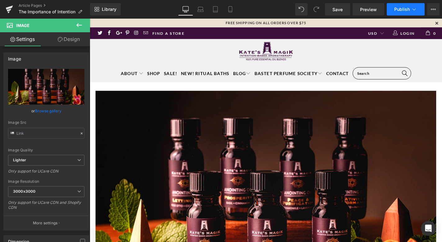
click at [403, 10] on span "Publish" at bounding box center [402, 9] width 16 height 5
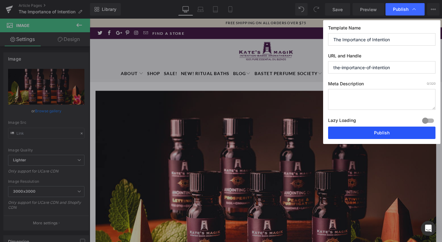
click at [379, 132] on button "Publish" at bounding box center [381, 133] width 107 height 12
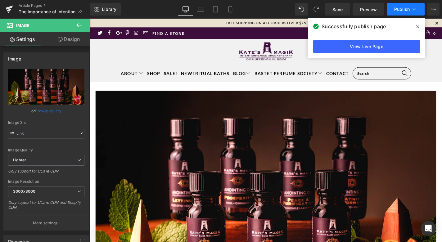
click at [396, 12] on button "Publish" at bounding box center [406, 9] width 38 height 12
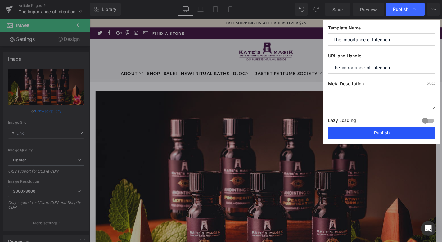
click at [374, 130] on button "Publish" at bounding box center [381, 133] width 107 height 12
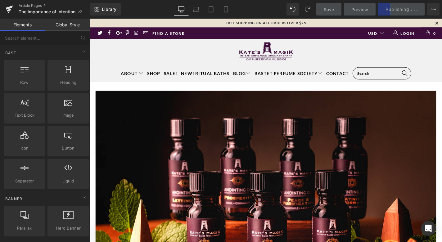
click at [110, 57] on link at bounding box center [278, 54] width 376 height 28
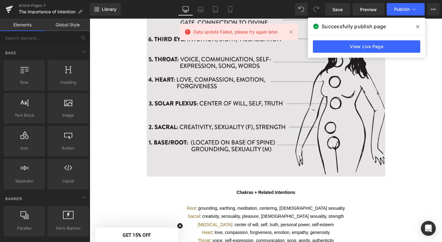
scroll to position [963, 0]
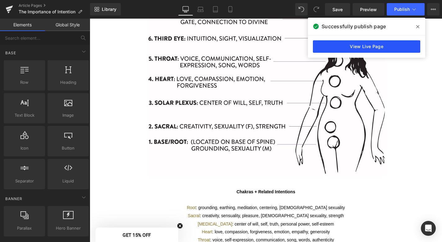
click at [377, 47] on link "View Live Page" at bounding box center [366, 46] width 107 height 12
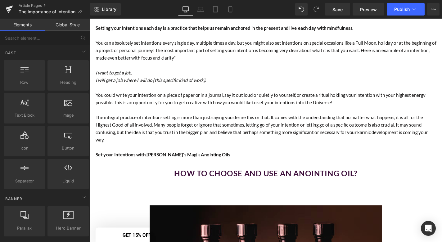
scroll to position [332, 0]
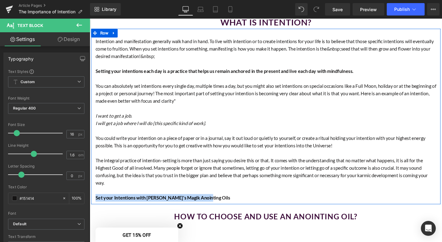
drag, startPoint x: 211, startPoint y: 206, endPoint x: 94, endPoint y: 206, distance: 116.4
click at [94, 206] on div "Intention and manifestation generally walk hand in hand. To live with intention…" at bounding box center [277, 126] width 373 height 175
copy strong "Set your Intentions with [PERSON_NAME]'s Magik Anointing Oils"
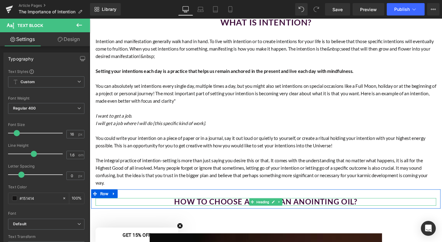
click at [177, 210] on h2 "How to Choose and Use an Anointing Oil?" at bounding box center [277, 214] width 363 height 8
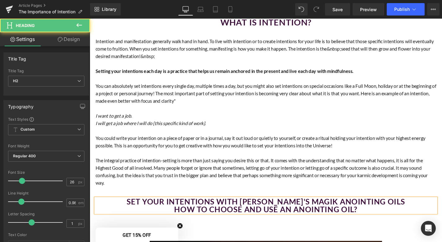
click at [183, 210] on h2 "Set your Intentions with [PERSON_NAME]'s Magik Anointing Oils" at bounding box center [277, 214] width 363 height 8
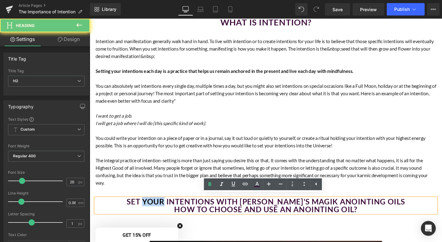
click at [183, 210] on h2 "Set your Intentions with [PERSON_NAME]'s Magik Anointing Oils" at bounding box center [277, 214] width 363 height 8
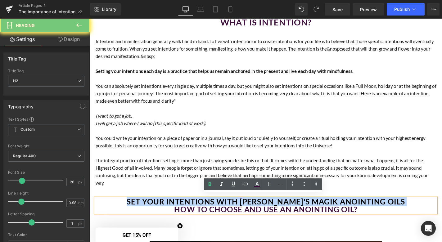
click at [183, 210] on h2 "Set your Intentions with [PERSON_NAME]'s Magik Anointing Oils" at bounding box center [277, 214] width 363 height 8
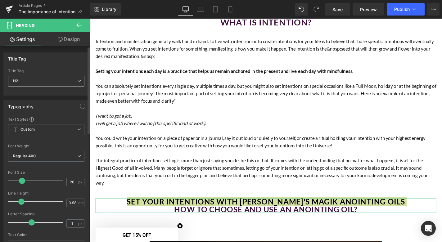
click at [48, 82] on span "H2" at bounding box center [46, 81] width 76 height 11
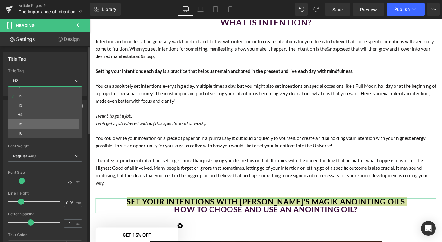
scroll to position [5, 0]
click at [32, 127] on li "H5" at bounding box center [46, 124] width 77 height 9
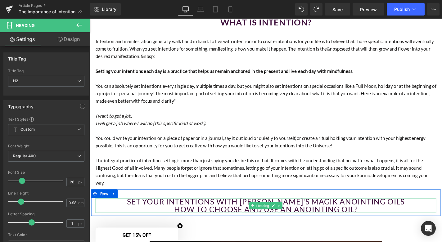
click at [184, 218] on h2 "How to Choose and Use an Anointing Oil?" at bounding box center [277, 222] width 363 height 8
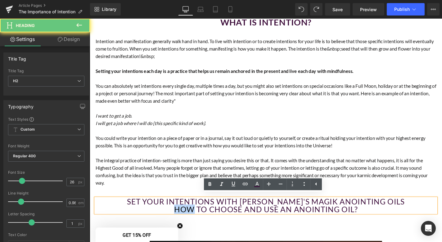
click at [184, 218] on h2 "How to Choose and Use an Anointing Oil?" at bounding box center [277, 222] width 363 height 8
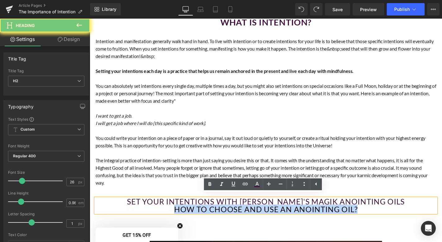
click at [184, 218] on h2 "How to Choose and Use an Anointing Oil?" at bounding box center [277, 222] width 363 height 8
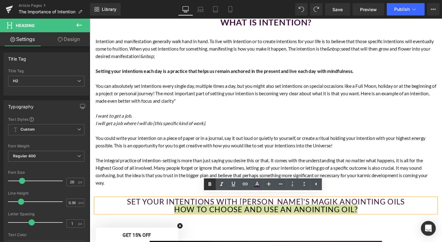
click at [212, 185] on icon at bounding box center [209, 184] width 7 height 7
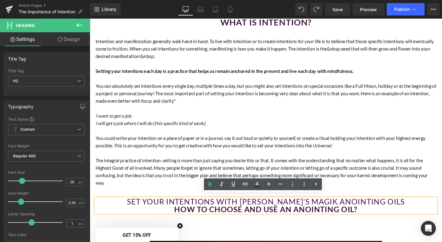
click at [217, 212] on h2 "Set your Intentions with [PERSON_NAME]'s Magik Anointing Oils" at bounding box center [277, 214] width 363 height 8
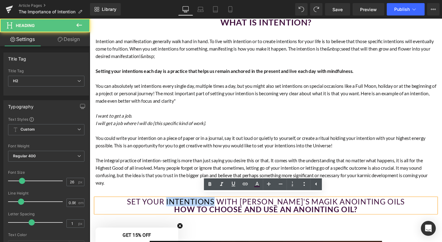
click at [217, 212] on h2 "Set your Intentions with [PERSON_NAME]'s Magik Anointing Oils" at bounding box center [277, 214] width 363 height 8
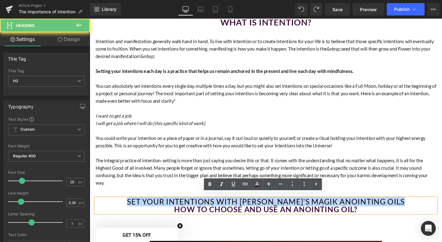
click at [217, 212] on h2 "Set your Intentions with [PERSON_NAME]'s Magik Anointing Oils" at bounding box center [277, 214] width 363 height 8
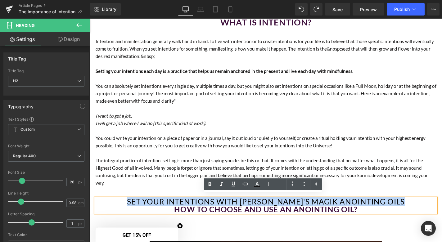
copy h2 "Set your Intentions with [PERSON_NAME]'s Magik Anointing Oils"
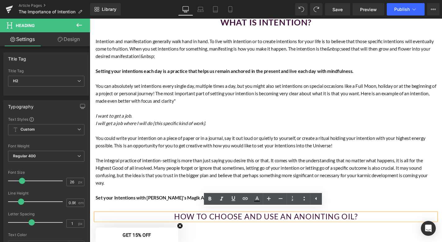
click at [188, 217] on div "How to Choose and Use an Anointing Oil? Heading Row" at bounding box center [277, 227] width 373 height 20
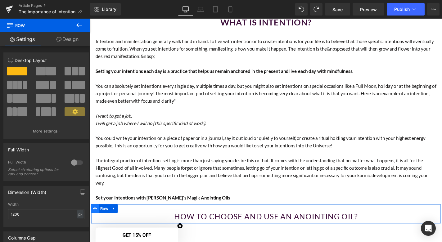
click at [93, 219] on icon at bounding box center [95, 221] width 4 height 4
click at [115, 220] on icon at bounding box center [115, 221] width 1 height 3
click at [124, 219] on icon at bounding box center [123, 221] width 4 height 4
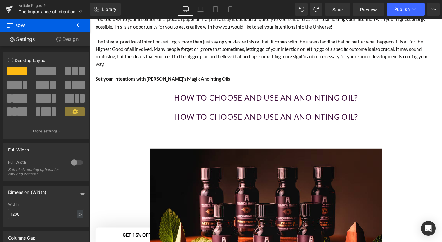
scroll to position [430, 0]
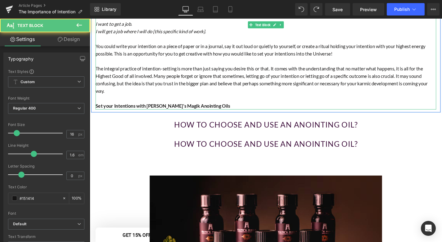
click at [161, 109] on strong "Set your Intentions with [PERSON_NAME]'s Magik Anointing Oils" at bounding box center [167, 112] width 143 height 6
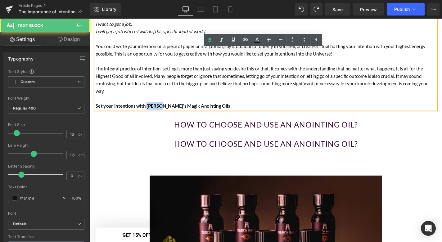
click at [161, 109] on strong "Set your Intentions with [PERSON_NAME]'s Magik Anointing Oils" at bounding box center [167, 112] width 143 height 6
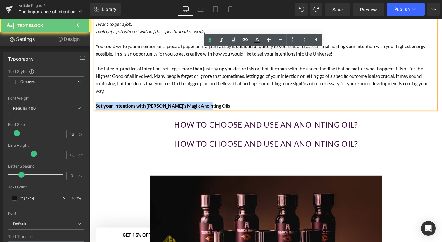
click at [161, 109] on strong "Set your Intentions with [PERSON_NAME]'s Magik Anointing Oils" at bounding box center [167, 112] width 143 height 6
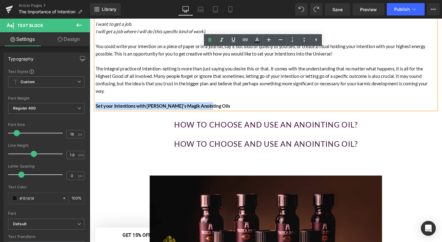
copy strong "Set your Intentions with [PERSON_NAME]'s Magik Anointing Oils"
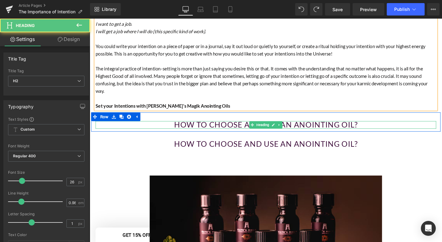
click at [238, 128] on h2 "How to Choose and Use an Anointing Oil?" at bounding box center [277, 132] width 363 height 8
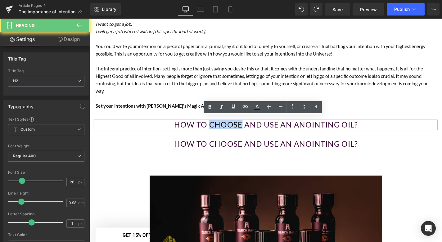
click at [238, 128] on h2 "How to Choose and Use an Anointing Oil?" at bounding box center [277, 132] width 363 height 8
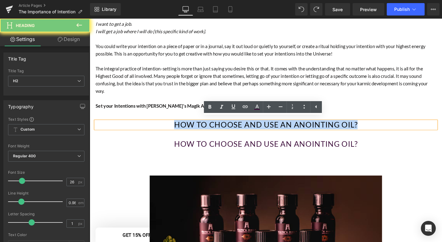
click at [238, 128] on h2 "How to Choose and Use an Anointing Oil?" at bounding box center [277, 132] width 363 height 8
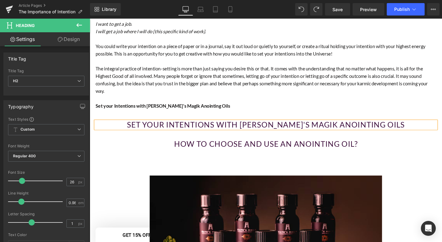
click at [238, 128] on h2 "Set your Intentions with [PERSON_NAME]'s Magik Anointing Oils" at bounding box center [277, 132] width 363 height 8
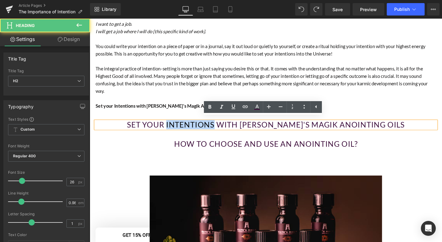
click at [238, 128] on h2 "Set your Intentions with [PERSON_NAME]'s Magik Anointing Oils" at bounding box center [277, 132] width 363 height 8
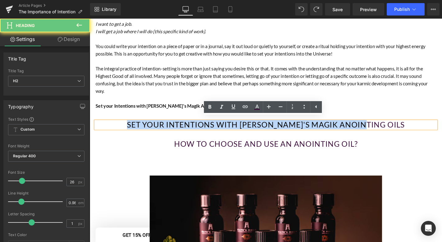
click at [238, 128] on h2 "Set your Intentions with [PERSON_NAME]'s Magik Anointing Oils" at bounding box center [277, 132] width 363 height 8
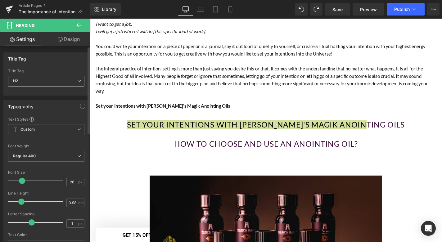
click at [25, 80] on span "H2" at bounding box center [46, 81] width 76 height 11
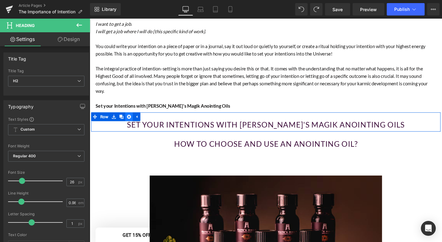
click at [129, 121] on icon at bounding box center [131, 123] width 4 height 4
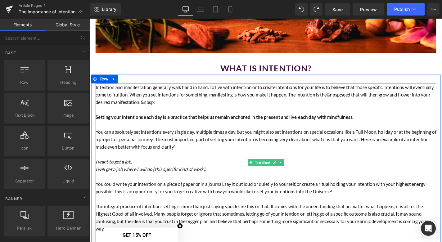
scroll to position [276, 0]
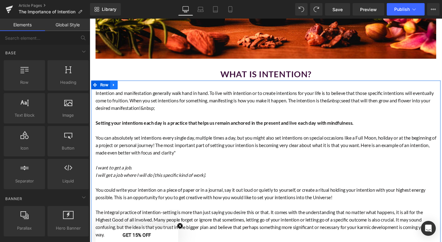
click at [113, 90] on icon at bounding box center [115, 89] width 4 height 5
click at [124, 89] on icon at bounding box center [123, 89] width 4 height 5
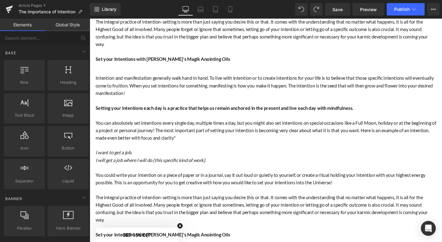
scroll to position [500, 0]
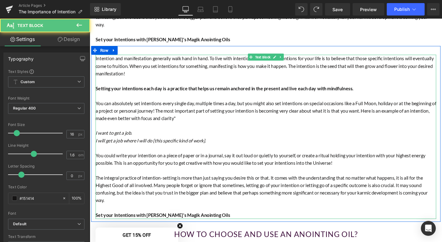
click at [101, 216] on p at bounding box center [277, 220] width 363 height 8
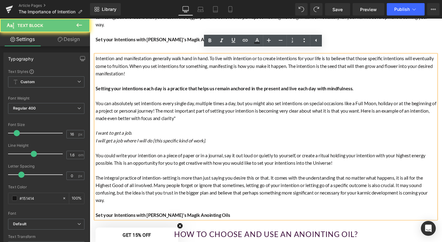
click at [97, 216] on p at bounding box center [277, 220] width 363 height 8
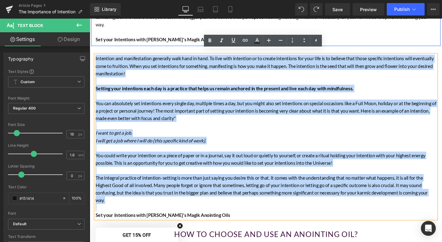
drag, startPoint x: 97, startPoint y: 213, endPoint x: 90, endPoint y: 38, distance: 174.6
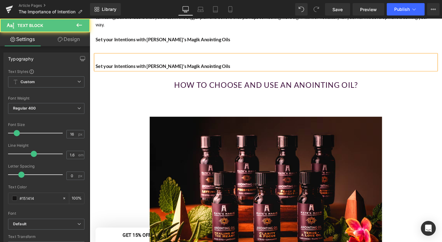
click at [96, 66] on strong "Set your Intentions with [PERSON_NAME]'s Magik Anointing Oils" at bounding box center [167, 69] width 143 height 6
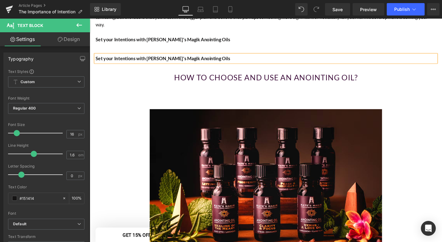
click at [160, 58] on strong "Set your Intentions with [PERSON_NAME]'s Magik Anointing Oils" at bounding box center [167, 61] width 143 height 6
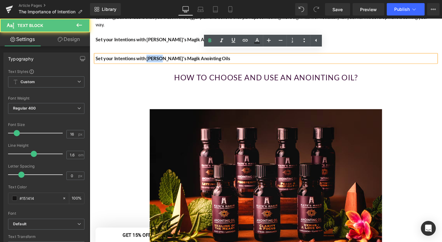
click at [160, 58] on strong "Set your Intentions with [PERSON_NAME]'s Magik Anointing Oils" at bounding box center [167, 61] width 143 height 6
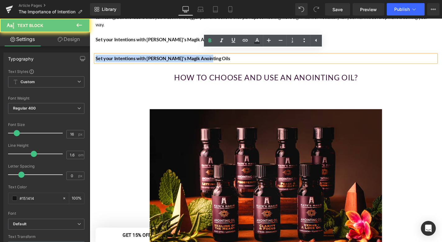
click at [160, 58] on strong "Set your Intentions with [PERSON_NAME]'s Magik Anointing Oils" at bounding box center [167, 61] width 143 height 6
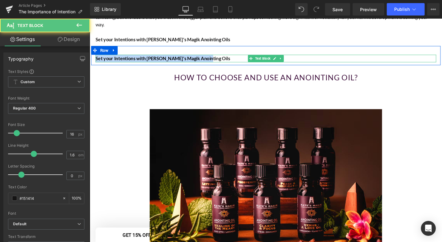
click at [193, 58] on strong "Set your Intentions with [PERSON_NAME]'s Magik Anointing Oils" at bounding box center [167, 61] width 143 height 6
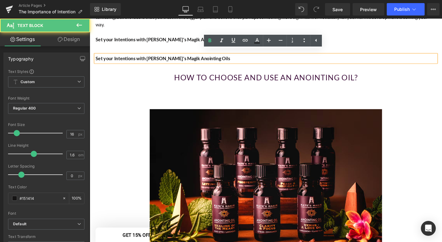
click at [193, 58] on strong "Set your Intentions with [PERSON_NAME]'s Magik Anointing Oils" at bounding box center [167, 61] width 143 height 6
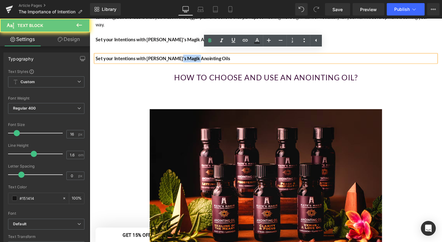
click at [193, 58] on strong "Set your Intentions with [PERSON_NAME]'s Magik Anointing Oils" at bounding box center [167, 61] width 143 height 6
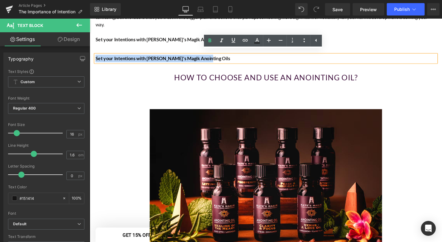
click at [193, 58] on strong "Set your Intentions with [PERSON_NAME]'s Magik Anointing Oils" at bounding box center [167, 61] width 143 height 6
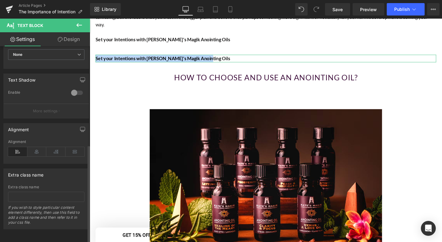
scroll to position [197, 0]
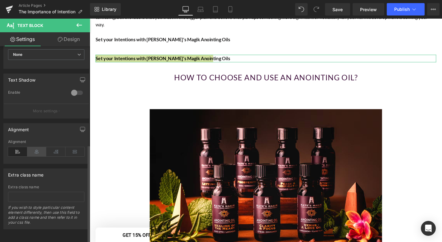
click at [34, 148] on icon at bounding box center [36, 151] width 19 height 9
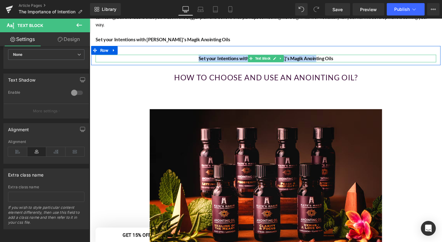
click at [334, 58] on strong "Set your Intentions with [PERSON_NAME]'s Magik Anointing Oils" at bounding box center [277, 61] width 143 height 6
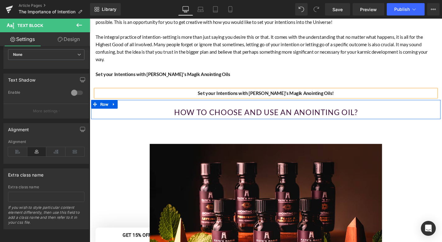
scroll to position [453, 0]
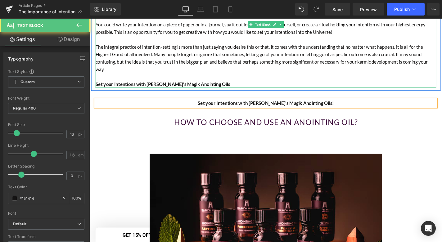
click at [203, 86] on strong "Set your Intentions with [PERSON_NAME]'s Magik Anointing Oils" at bounding box center [167, 89] width 143 height 6
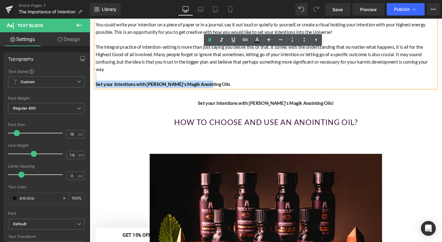
drag, startPoint x: 213, startPoint y: 84, endPoint x: 106, endPoint y: 69, distance: 107.6
click at [106, 69] on div "Intention and manifestation generally walk hand in hand. To live with intention…" at bounding box center [277, 5] width 363 height 175
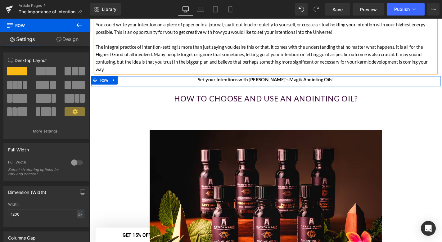
drag, startPoint x: 249, startPoint y: 82, endPoint x: 250, endPoint y: 68, distance: 13.7
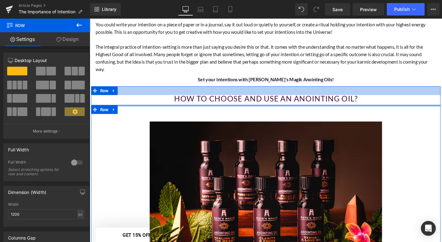
drag, startPoint x: 285, startPoint y: 110, endPoint x: 292, endPoint y: 88, distance: 23.0
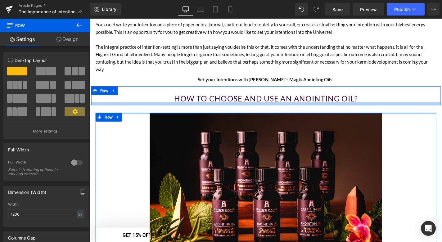
drag, startPoint x: 284, startPoint y: 119, endPoint x: 285, endPoint y: 106, distance: 13.4
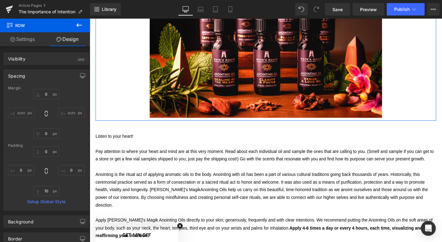
scroll to position [613, 0]
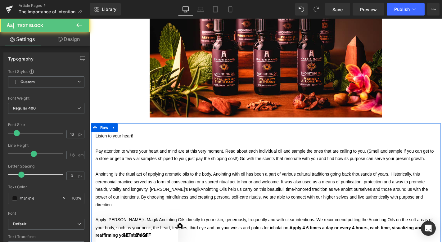
drag, startPoint x: 276, startPoint y: 140, endPoint x: 277, endPoint y: 129, distance: 11.8
click at [277, 130] on div "Listen to your heart! Pay attention to where your heart and mind are at this ve…" at bounding box center [277, 193] width 373 height 127
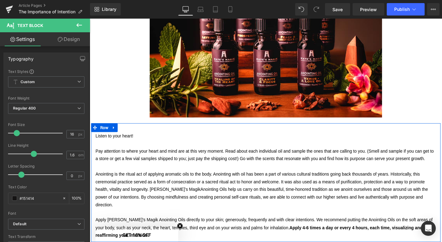
click at [277, 134] on div "Listen to your heart! Pay attention to where your heart and mind are at this ve…" at bounding box center [277, 193] width 373 height 127
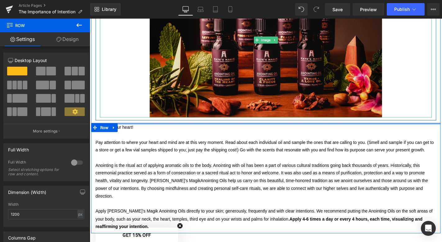
drag, startPoint x: 277, startPoint y: 132, endPoint x: 279, endPoint y: 120, distance: 12.3
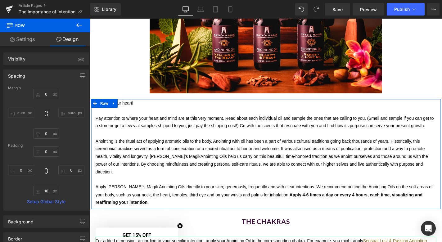
scroll to position [604, 0]
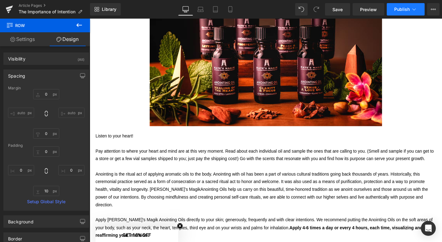
click at [402, 12] on button "Publish" at bounding box center [406, 9] width 38 height 12
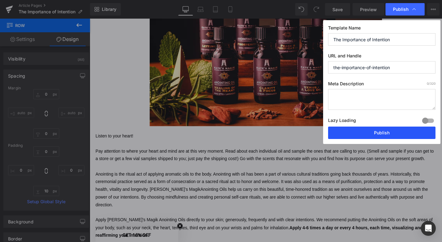
click at [365, 134] on button "Publish" at bounding box center [381, 133] width 107 height 12
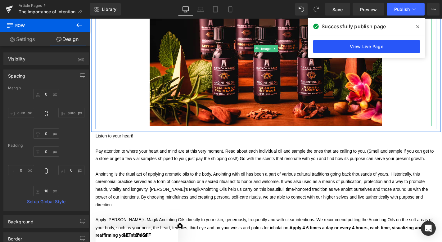
click at [379, 48] on link "View Live Page" at bounding box center [366, 46] width 107 height 12
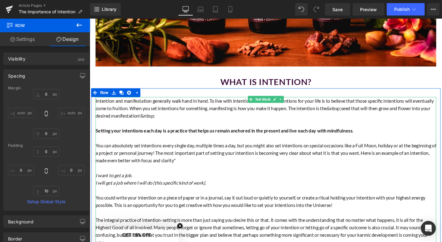
scroll to position [264, 0]
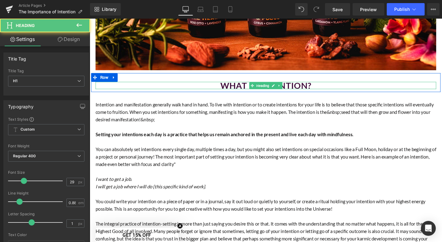
click at [302, 93] on div "WHAT IS INTENTION? Heading" at bounding box center [277, 90] width 363 height 8
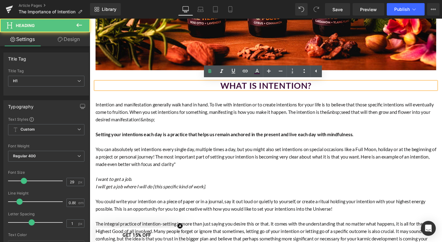
click at [302, 93] on h1 "WHAT IS INTENTION?" at bounding box center [277, 90] width 363 height 8
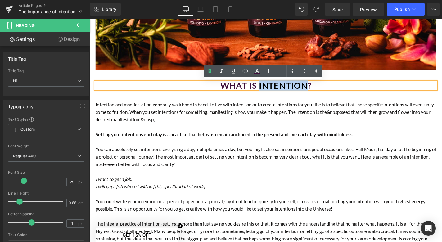
click at [302, 93] on h1 "WHAT IS INTENTION?" at bounding box center [277, 90] width 363 height 8
click at [210, 70] on icon at bounding box center [209, 71] width 7 height 7
click at [233, 88] on h1 "WHAT IS INTENTION ?" at bounding box center [277, 90] width 363 height 8
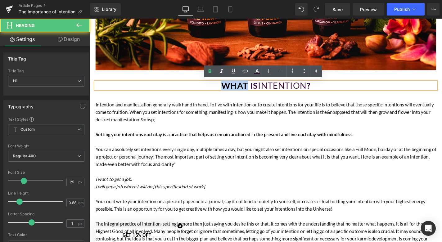
click at [233, 88] on h1 "WHAT IS INTENTION ?" at bounding box center [277, 90] width 363 height 8
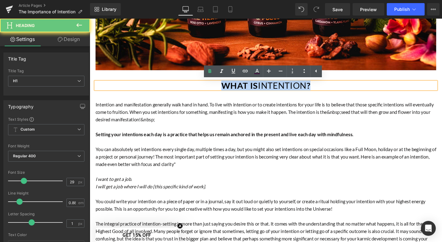
click at [233, 88] on h1 "WHAT IS INTENTION ?" at bounding box center [277, 90] width 363 height 8
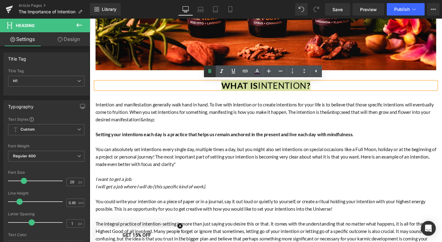
click at [207, 67] on link at bounding box center [210, 72] width 12 height 12
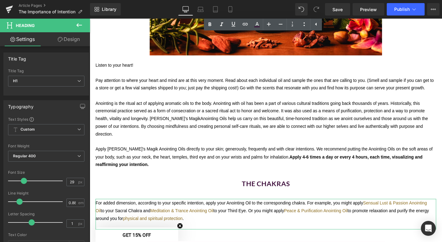
scroll to position [687, 0]
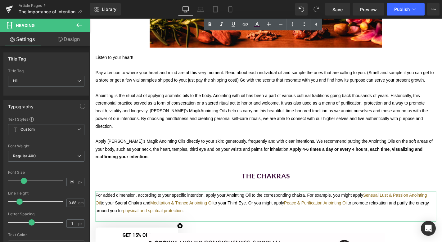
click at [267, 183] on div "The Chakras Heading" at bounding box center [277, 187] width 363 height 8
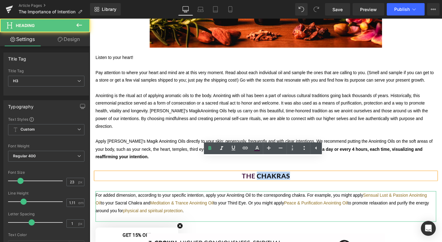
click at [267, 183] on h3 "The Chakras" at bounding box center [277, 187] width 363 height 8
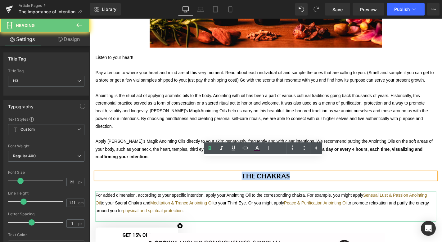
click at [267, 183] on h3 "The Chakras" at bounding box center [277, 187] width 363 height 8
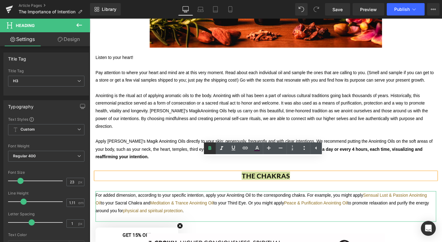
click at [209, 148] on icon at bounding box center [209, 148] width 3 height 4
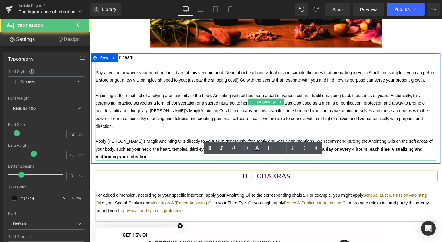
click at [212, 147] on span "Apply [PERSON_NAME]’s Magik Anointing Oils directly to your skin; generously, f…" at bounding box center [276, 157] width 361 height 21
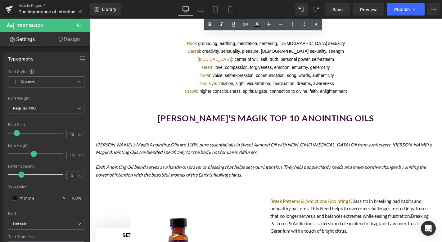
scroll to position [1099, 0]
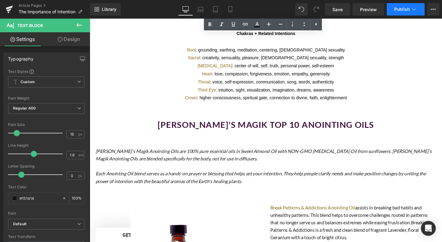
click at [400, 10] on span "Publish" at bounding box center [402, 9] width 16 height 5
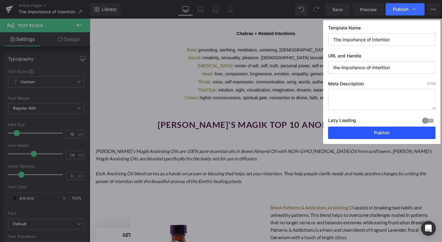
click at [378, 133] on button "Publish" at bounding box center [381, 133] width 107 height 12
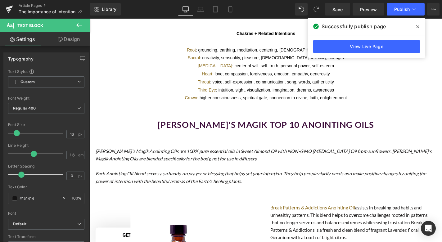
click at [359, 55] on div "View Live Page" at bounding box center [366, 46] width 117 height 22
click at [366, 45] on link "View Live Page" at bounding box center [366, 46] width 107 height 12
